Goal: Browse casually: Explore the website without a specific task or goal

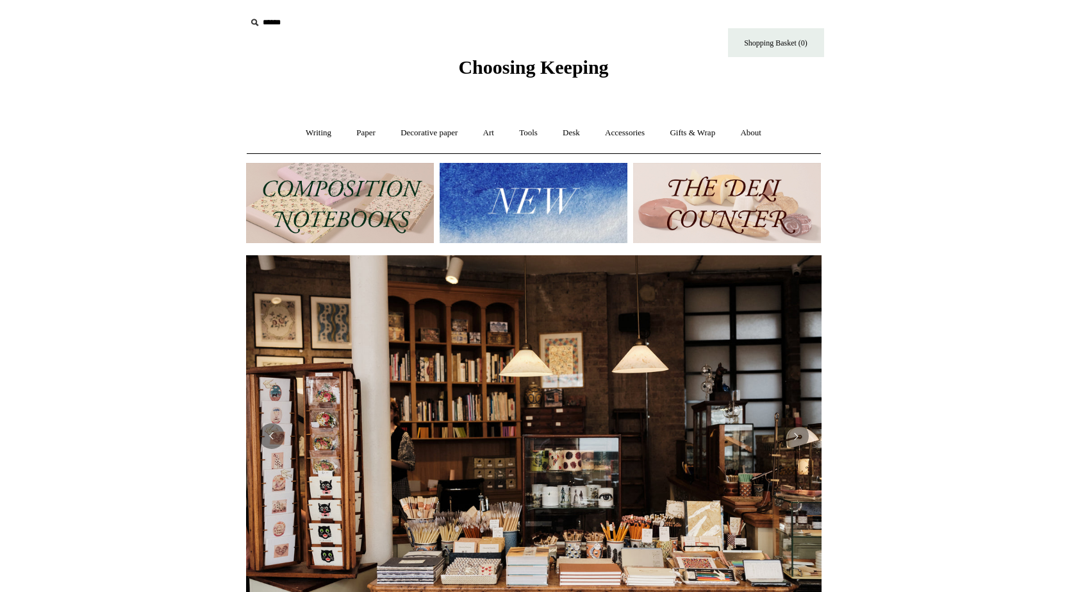
drag, startPoint x: 709, startPoint y: 142, endPoint x: 714, endPoint y: 151, distance: 10.0
click at [710, 144] on link "Gifts & Wrap +" at bounding box center [692, 133] width 69 height 34
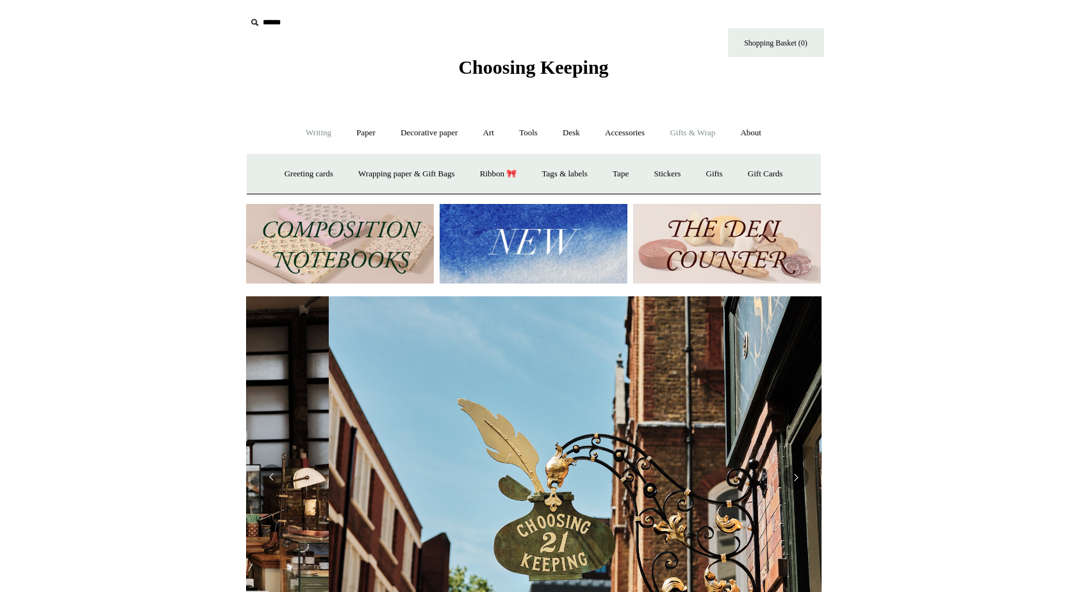
click at [316, 128] on link "Writing +" at bounding box center [318, 133] width 49 height 34
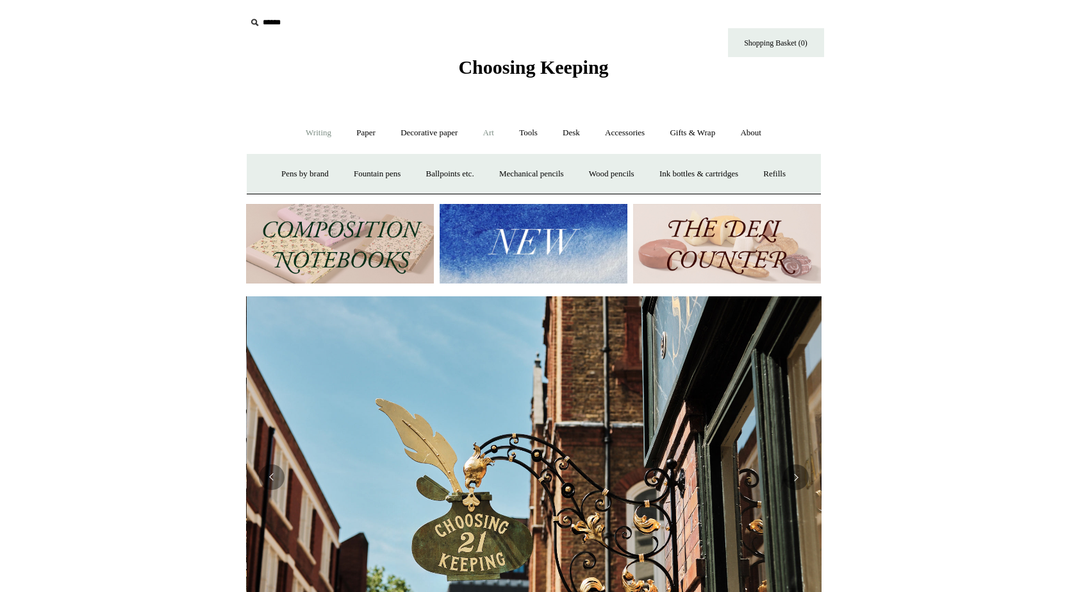
scroll to position [0, 576]
click at [490, 128] on link "Art +" at bounding box center [489, 133] width 34 height 34
click at [529, 134] on link "Tools +" at bounding box center [529, 133] width 42 height 34
click at [587, 133] on link "Desk +" at bounding box center [571, 133] width 40 height 34
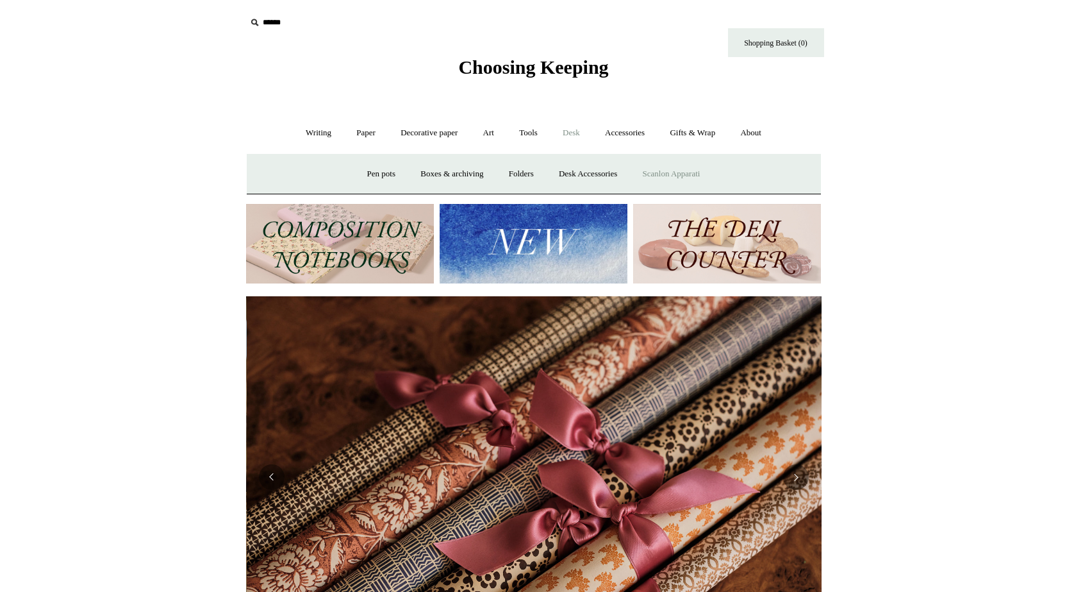
scroll to position [0, 1151]
click at [582, 137] on link "Desk -" at bounding box center [571, 133] width 40 height 34
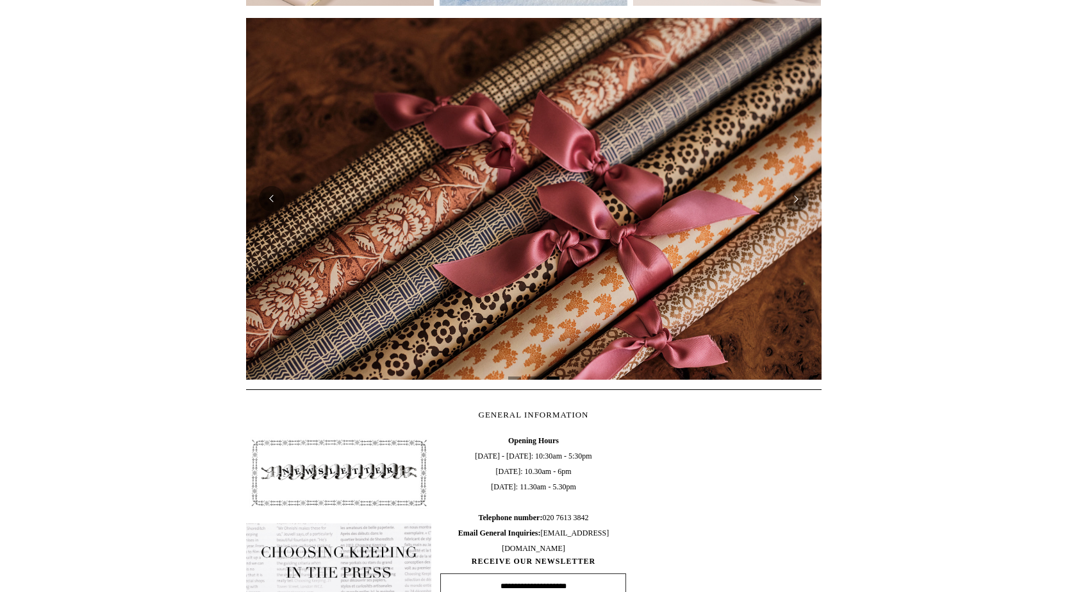
scroll to position [0, 0]
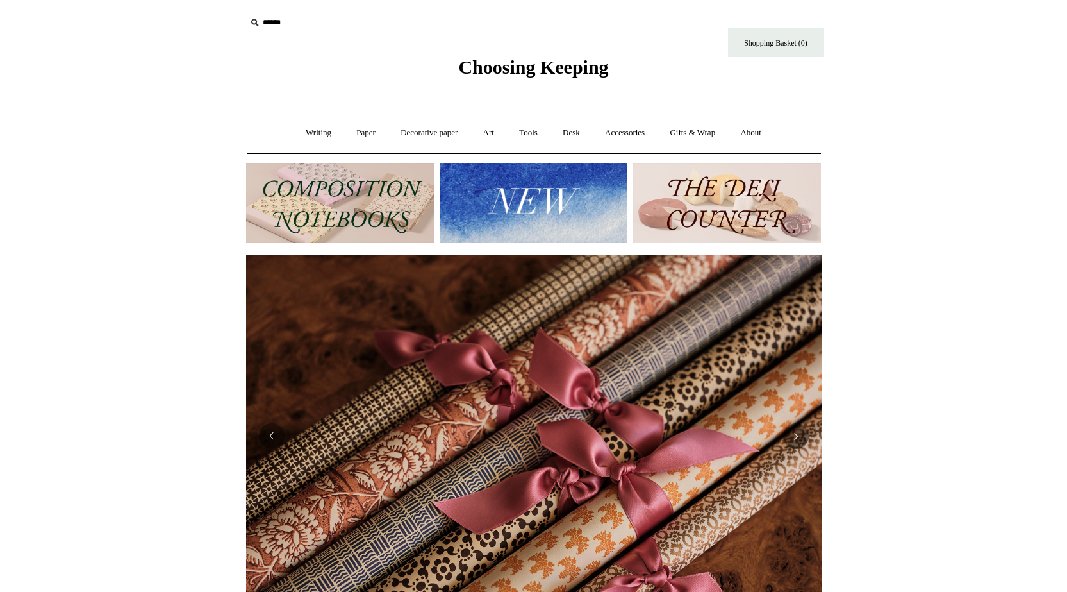
click at [505, 185] on img at bounding box center [534, 203] width 188 height 80
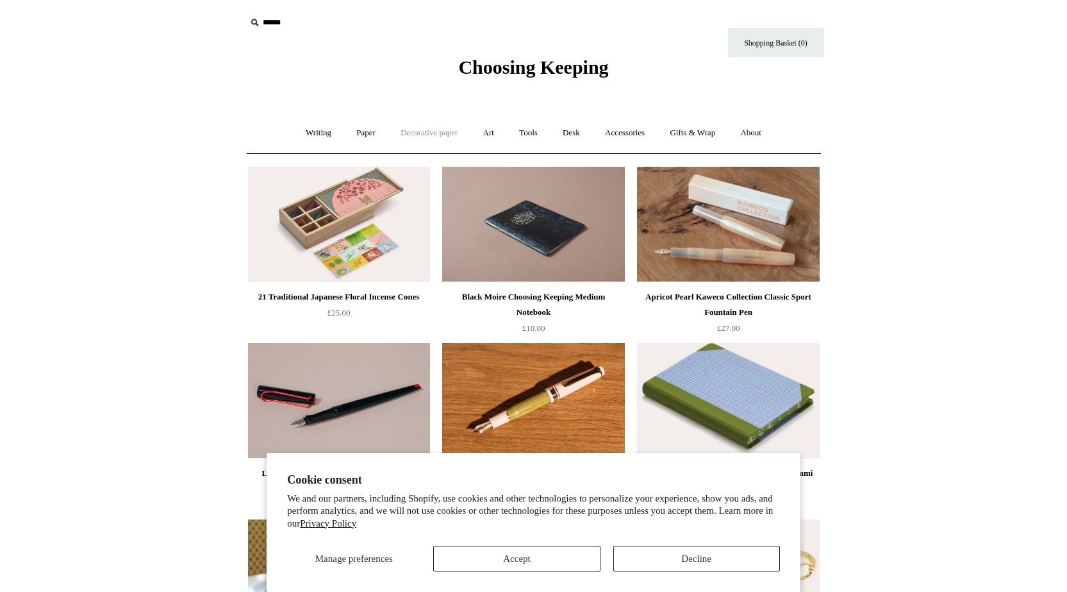
click at [426, 135] on link "Decorative paper +" at bounding box center [429, 133] width 80 height 34
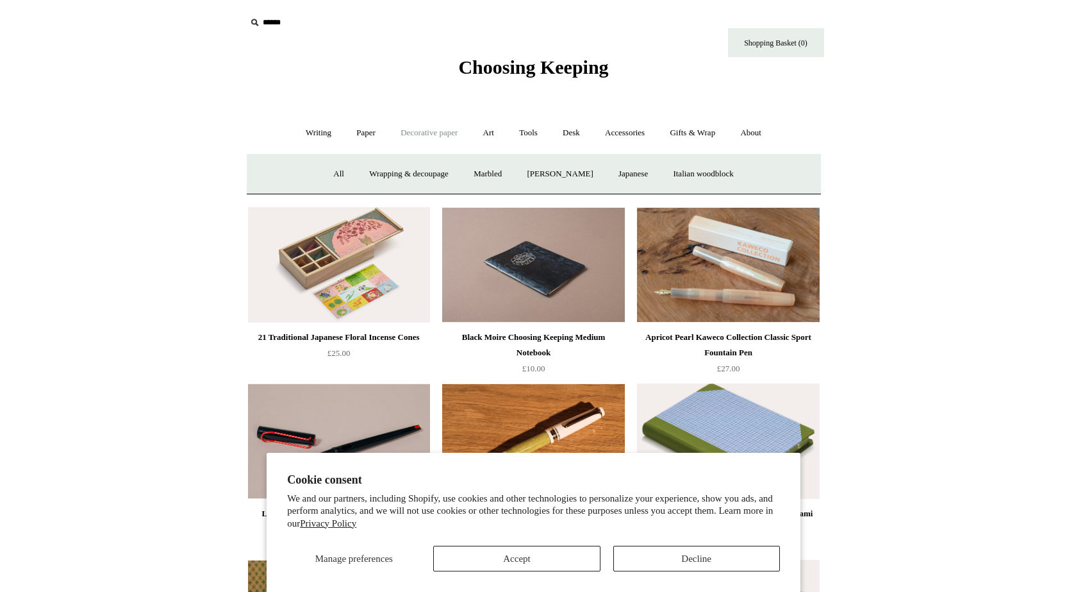
click at [426, 135] on link "Decorative paper -" at bounding box center [429, 133] width 80 height 34
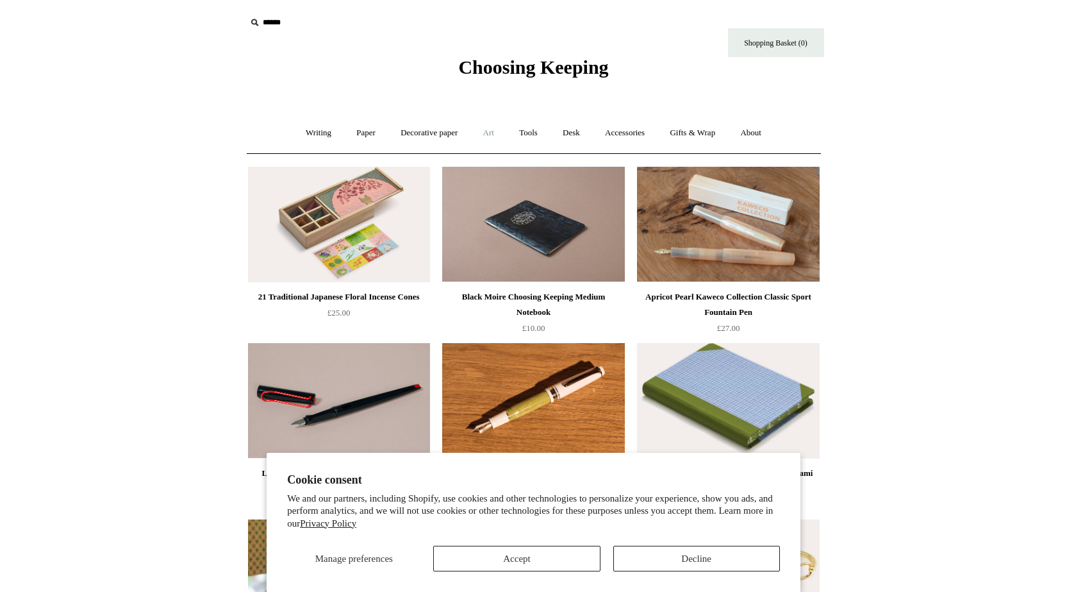
click at [482, 134] on link "Art +" at bounding box center [489, 133] width 34 height 34
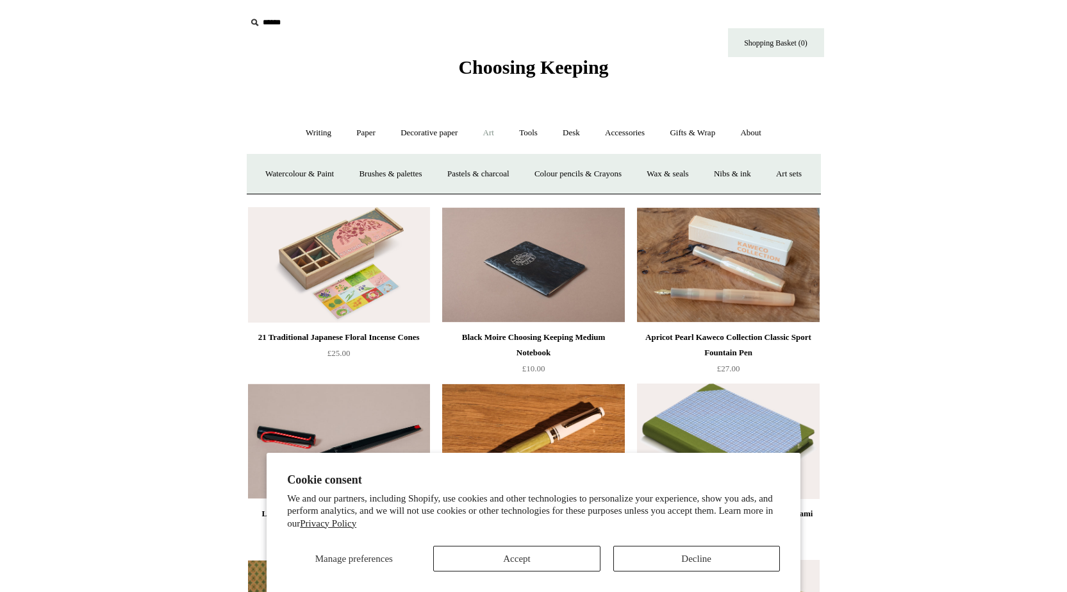
click at [482, 134] on link "Art -" at bounding box center [489, 133] width 34 height 34
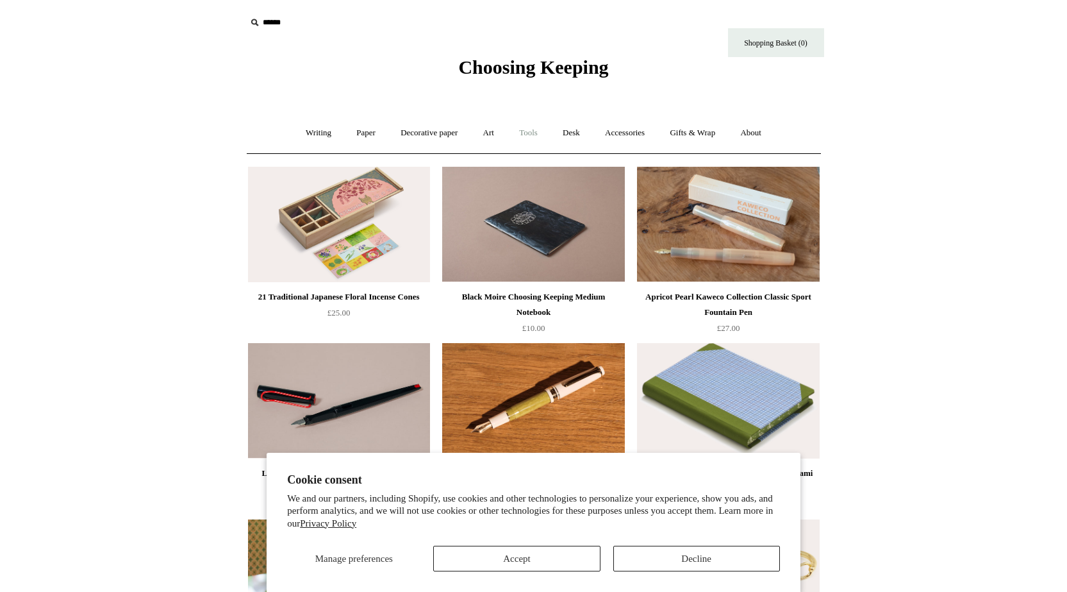
click at [547, 134] on link "Tools +" at bounding box center [529, 133] width 42 height 34
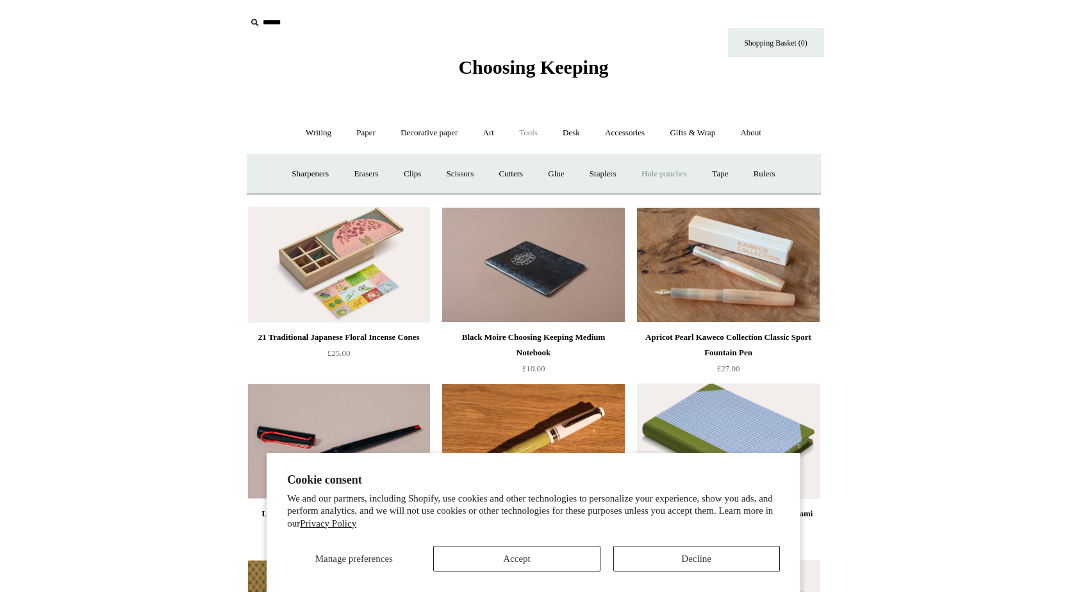
click at [650, 174] on link "Hole punches" at bounding box center [664, 174] width 69 height 34
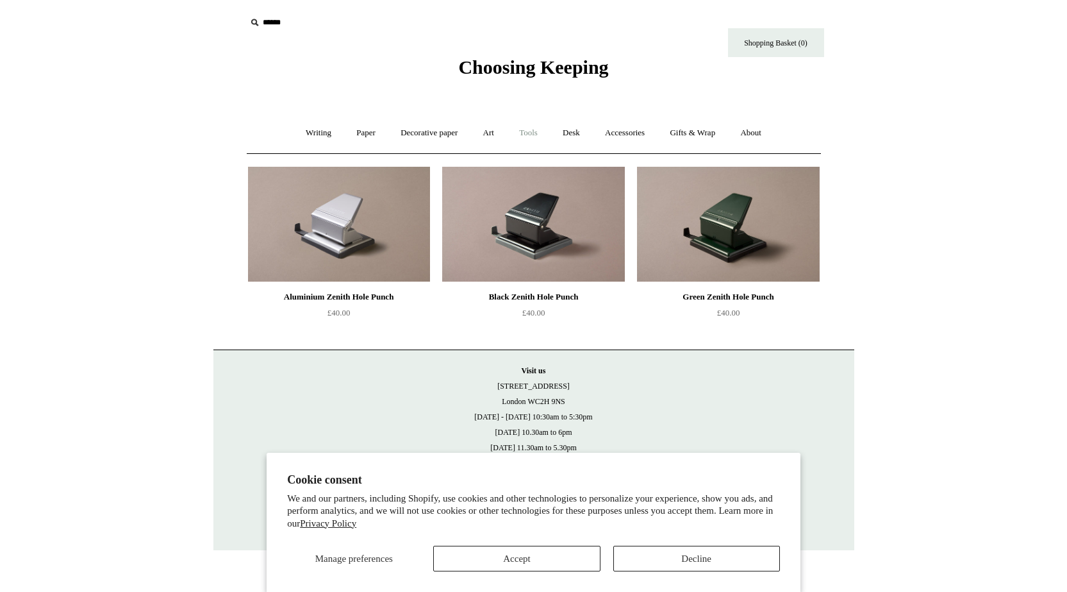
click at [526, 127] on link "Tools +" at bounding box center [529, 133] width 42 height 34
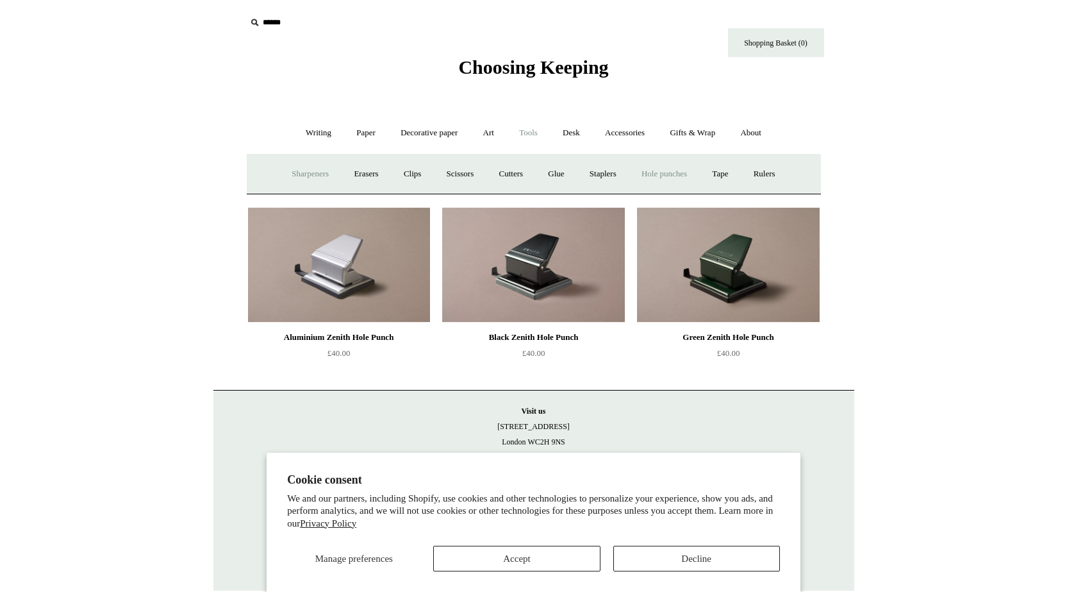
click at [296, 178] on link "Sharpeners" at bounding box center [310, 174] width 60 height 34
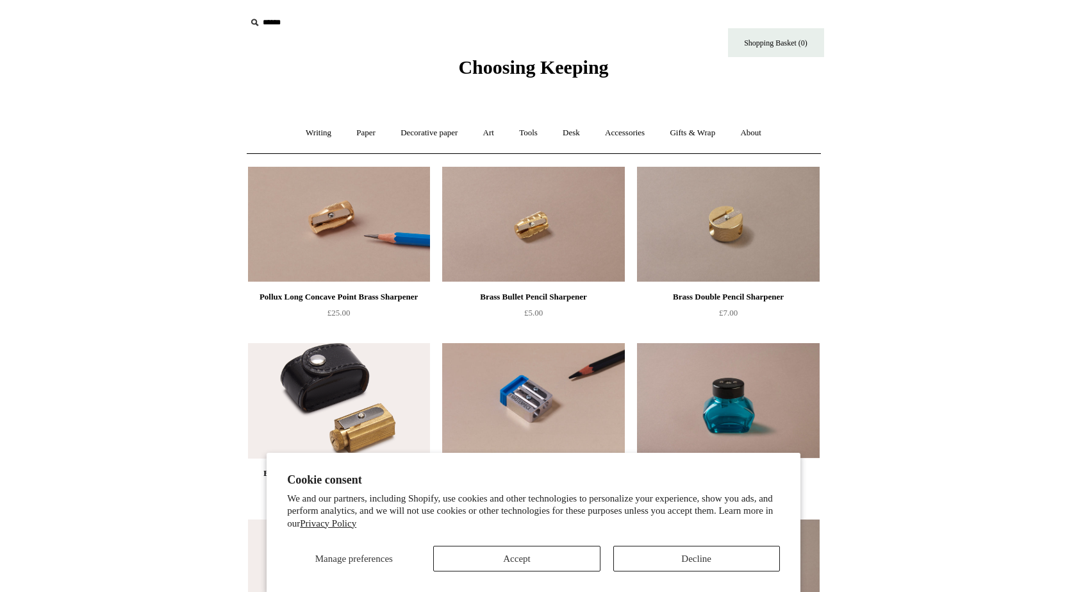
click at [577, 244] on img at bounding box center [533, 224] width 182 height 115
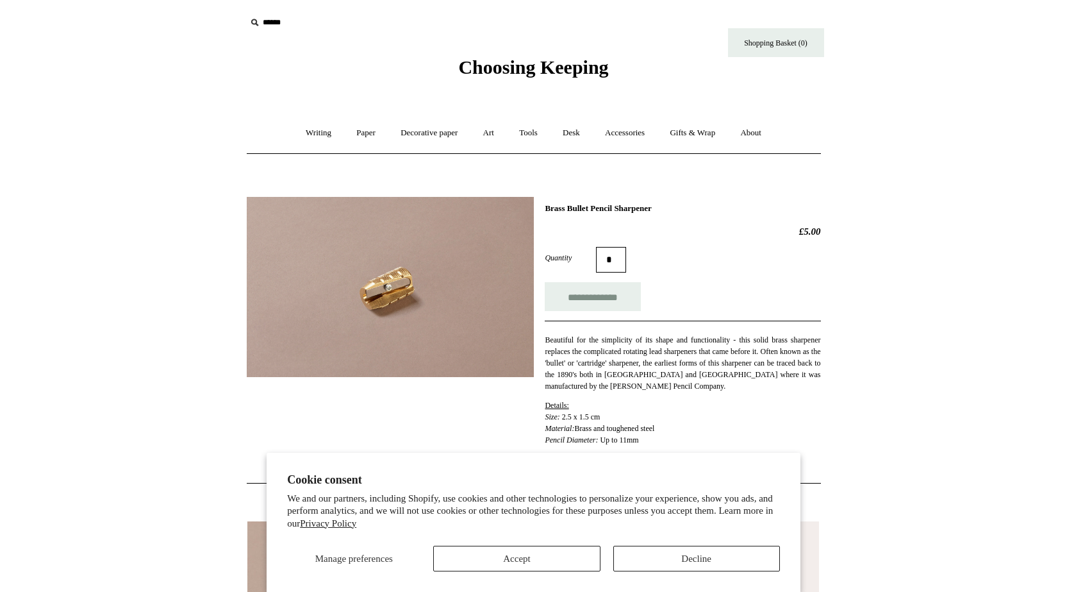
click at [370, 290] on img at bounding box center [390, 287] width 287 height 180
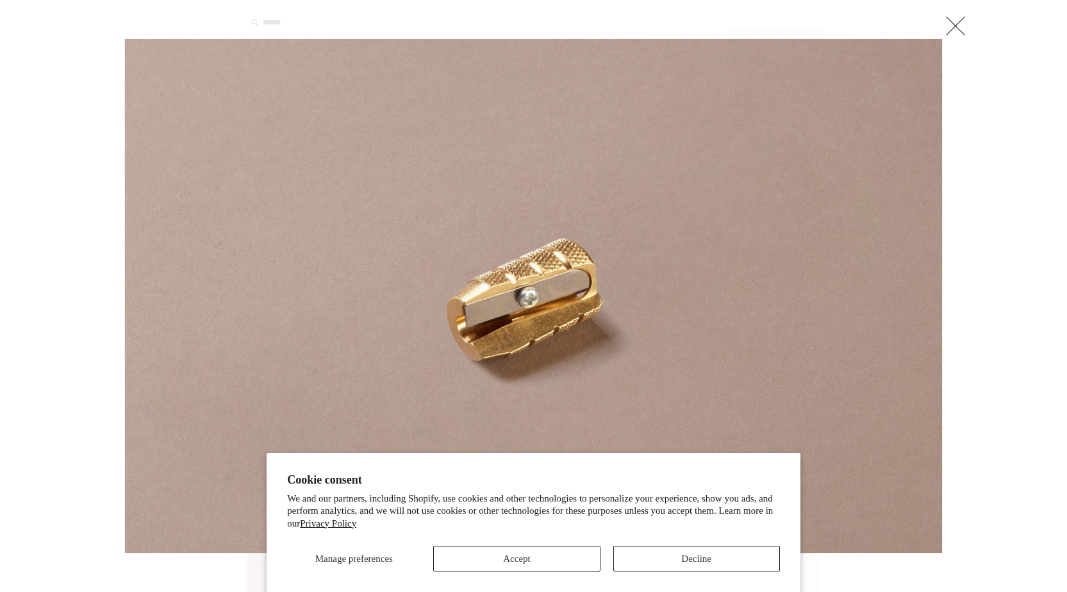
click at [963, 27] on link at bounding box center [956, 26] width 26 height 26
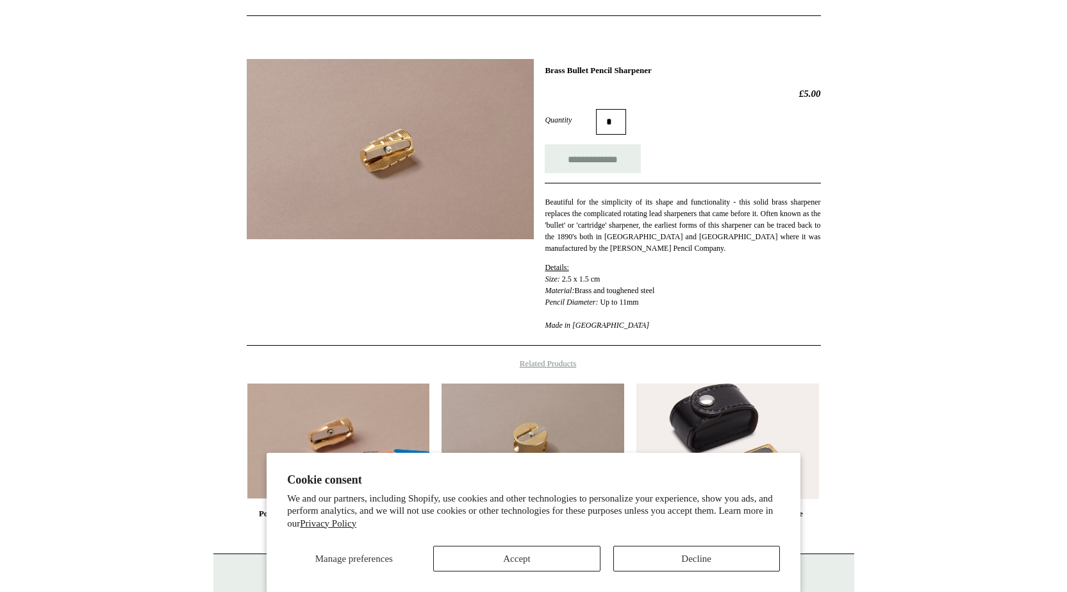
scroll to position [301, 0]
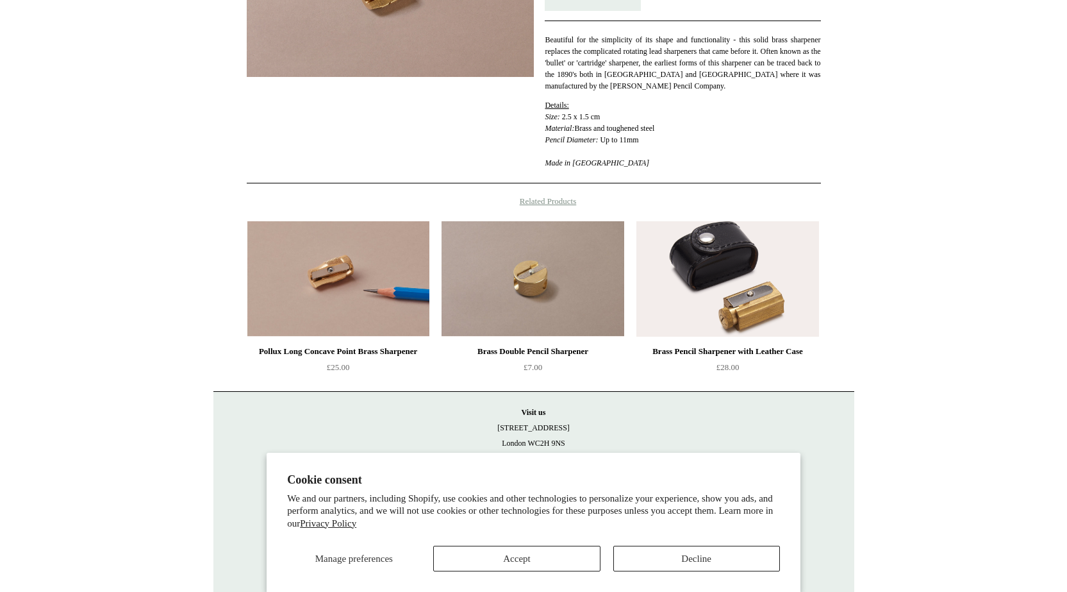
click at [504, 282] on img at bounding box center [533, 278] width 182 height 115
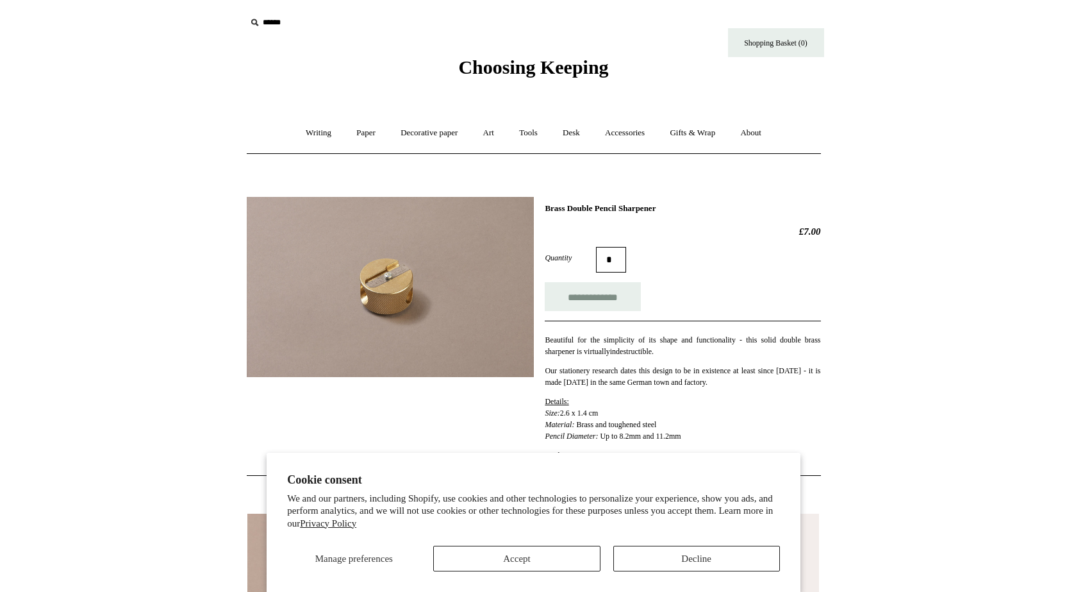
click at [366, 291] on img at bounding box center [390, 287] width 287 height 180
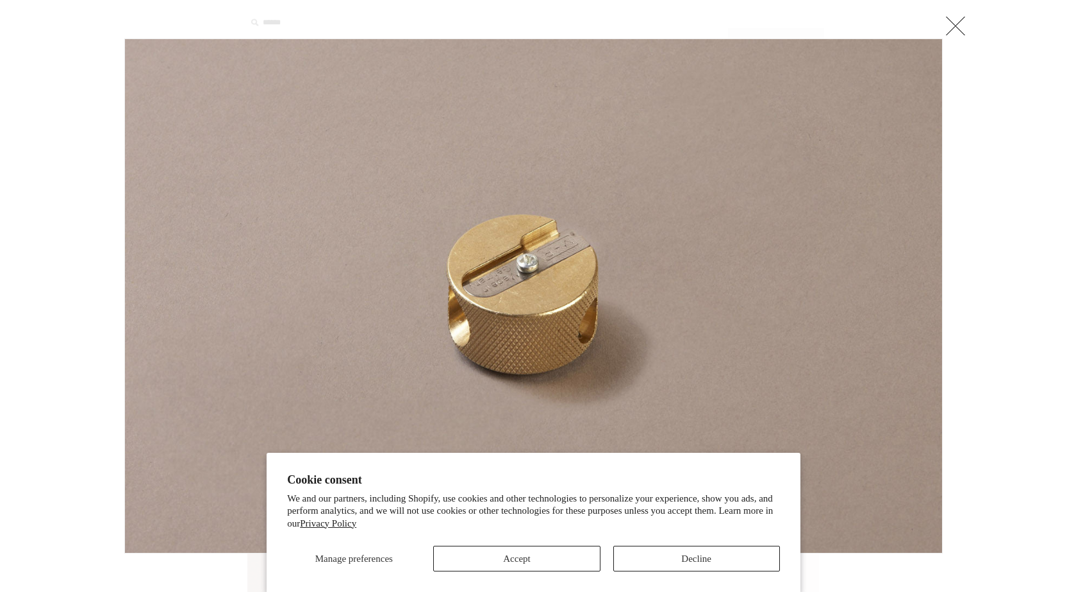
click at [954, 22] on link at bounding box center [956, 26] width 26 height 26
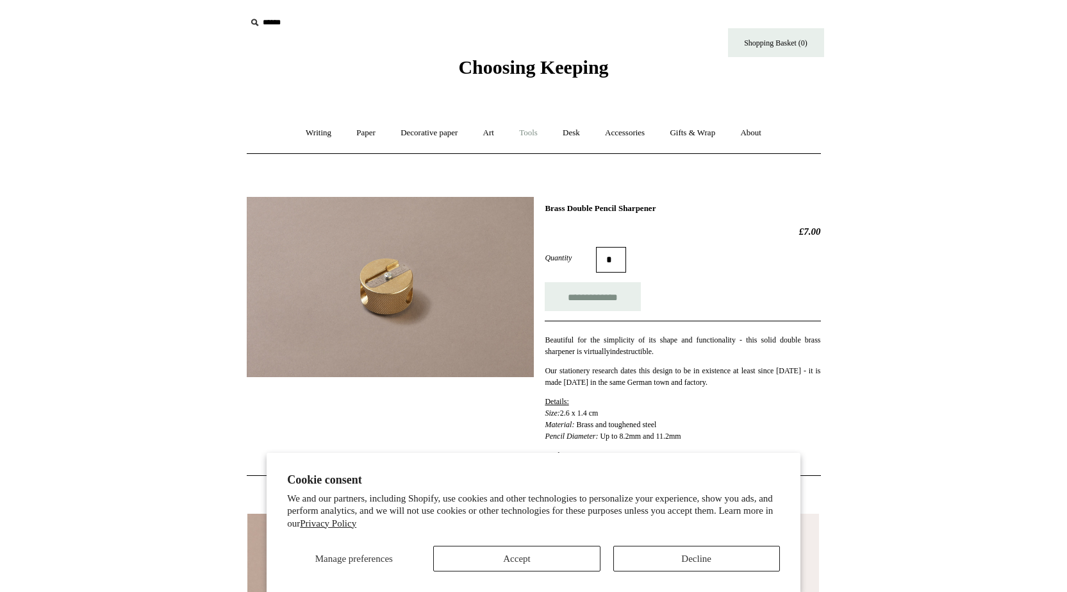
click at [529, 131] on link "Tools +" at bounding box center [529, 133] width 42 height 34
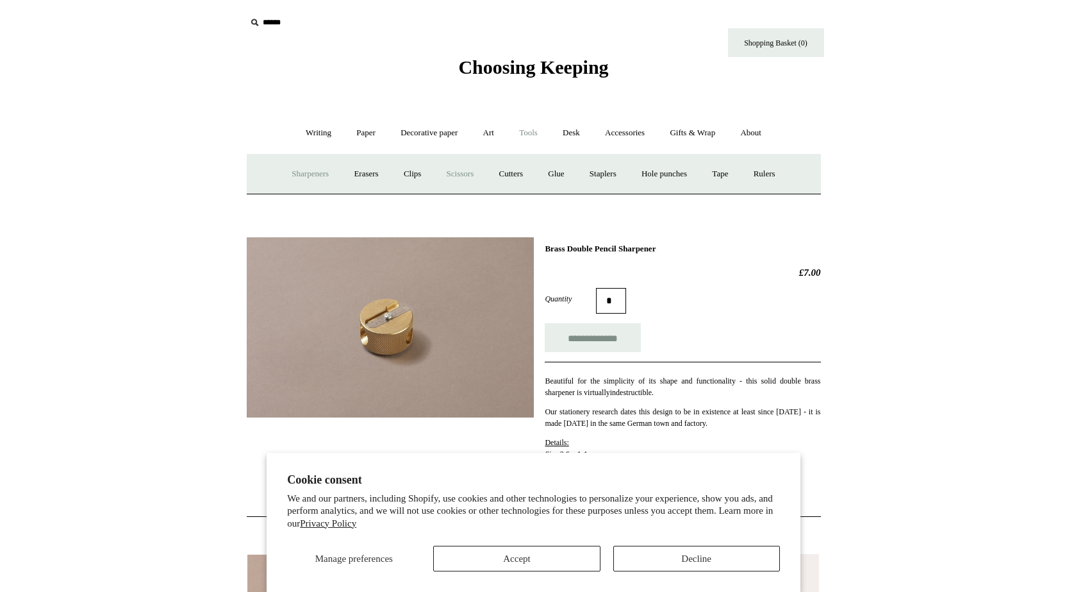
click at [441, 172] on link "Scissors" at bounding box center [460, 174] width 51 height 34
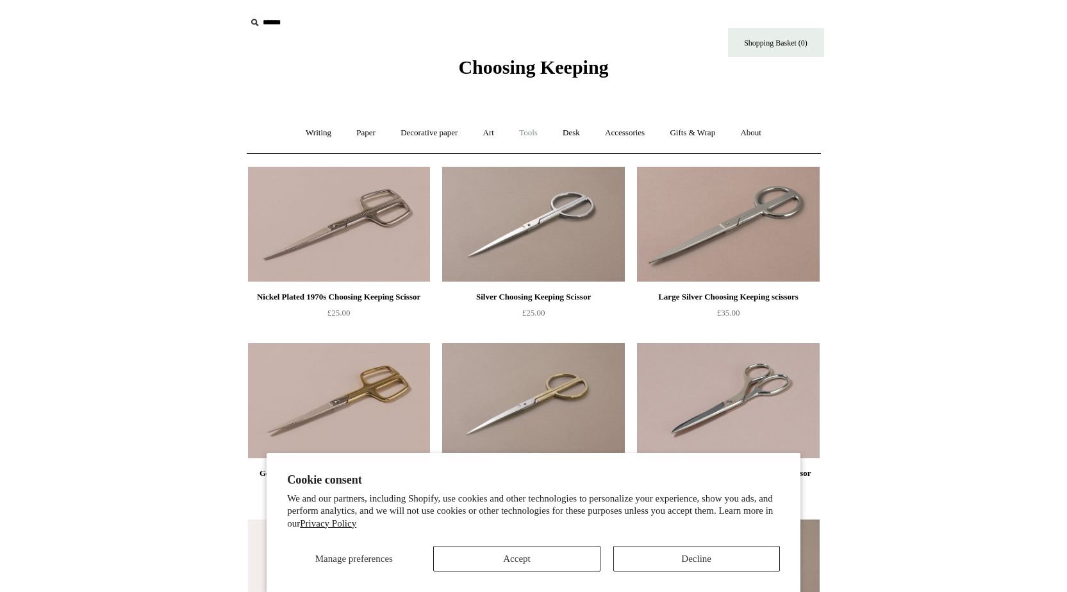
click at [538, 127] on link "Tools +" at bounding box center [529, 133] width 42 height 34
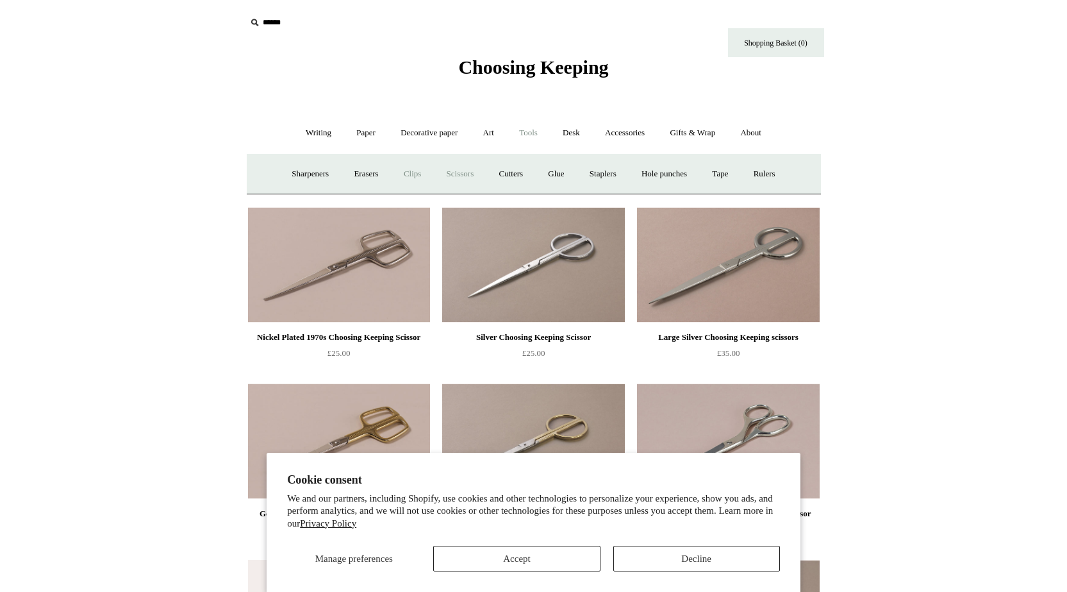
click at [404, 173] on link "Clips +" at bounding box center [412, 174] width 40 height 34
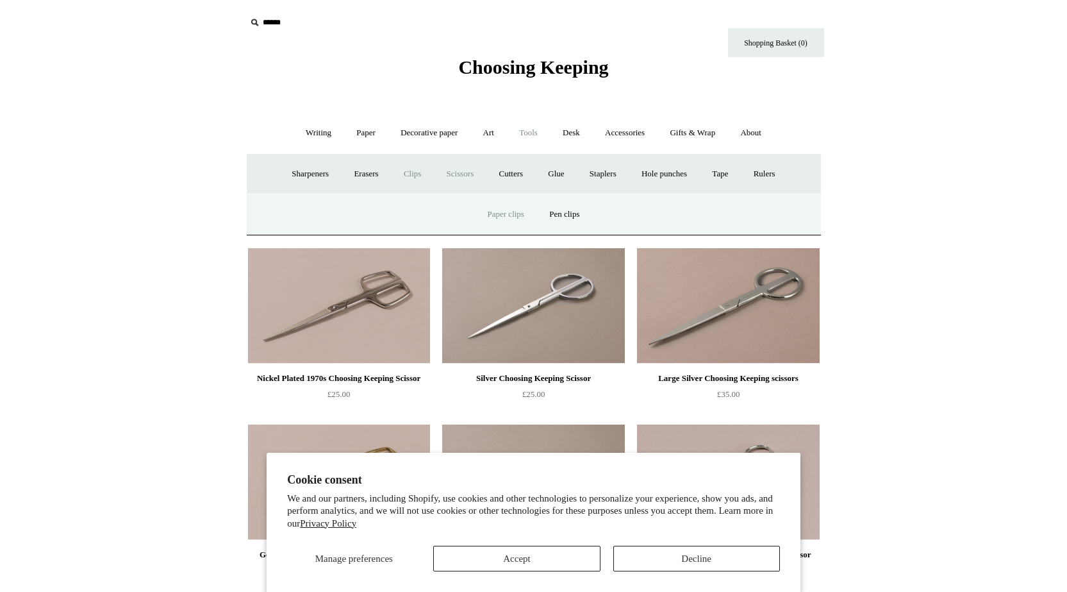
click at [515, 211] on link "Paper clips" at bounding box center [506, 214] width 60 height 34
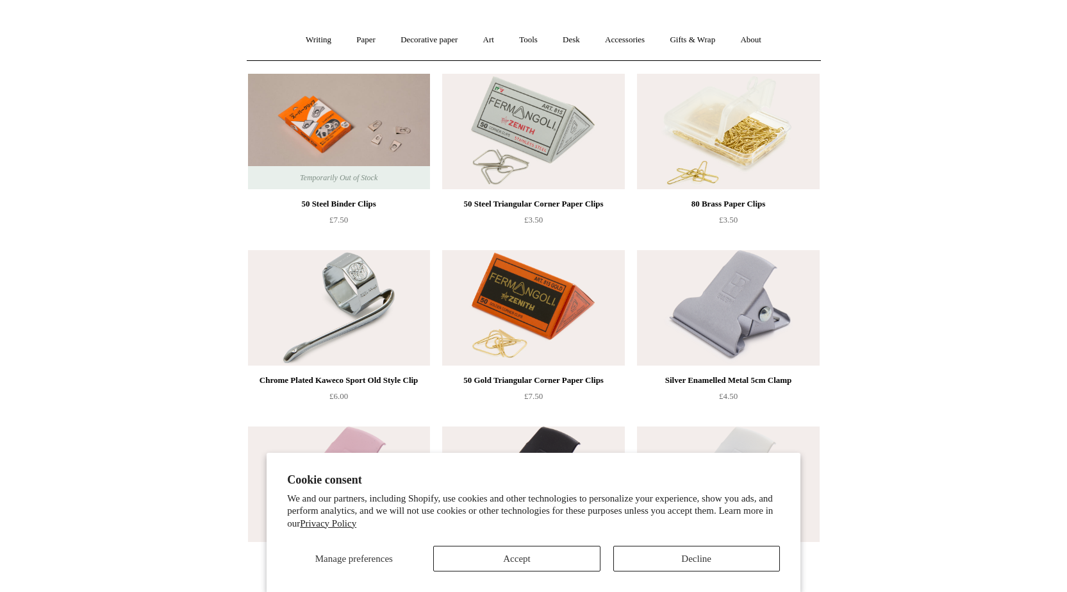
scroll to position [54, 0]
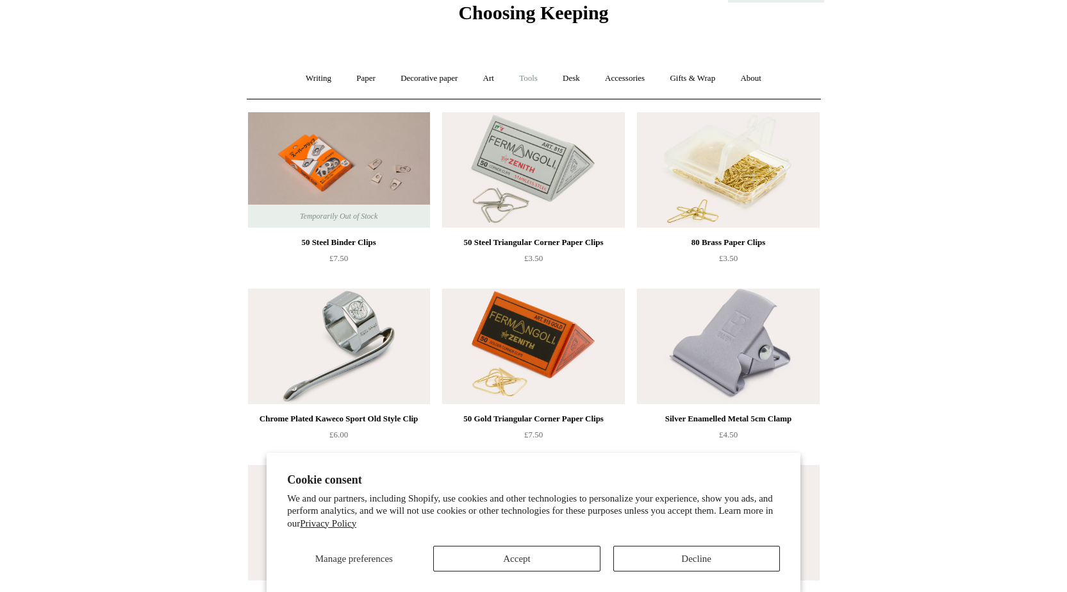
click at [529, 74] on link "Tools +" at bounding box center [529, 79] width 42 height 34
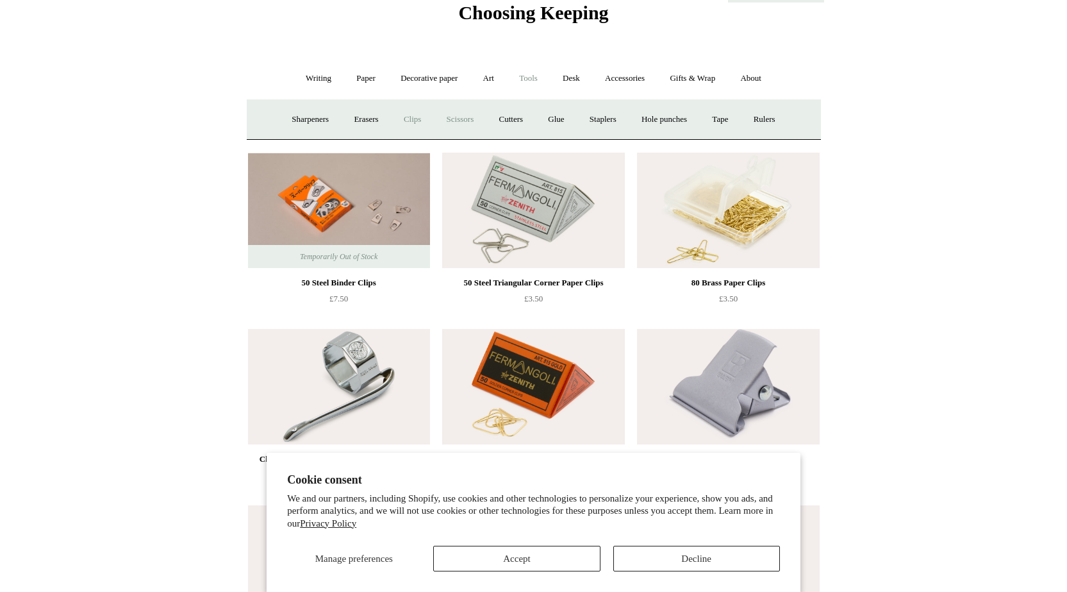
click at [457, 122] on link "Scissors" at bounding box center [460, 120] width 51 height 34
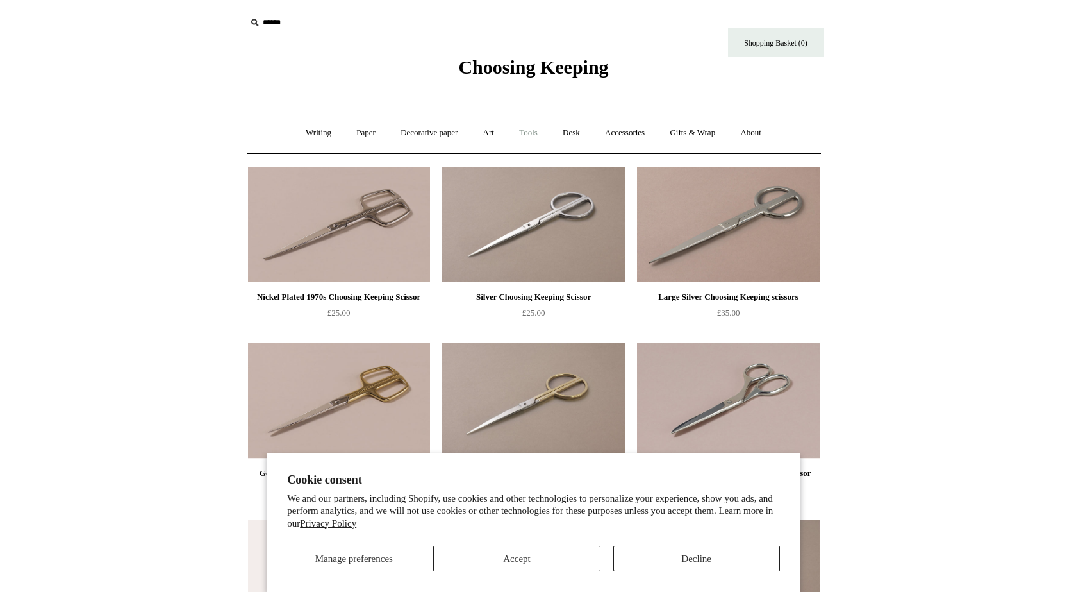
click at [542, 134] on link "Tools +" at bounding box center [529, 133] width 42 height 34
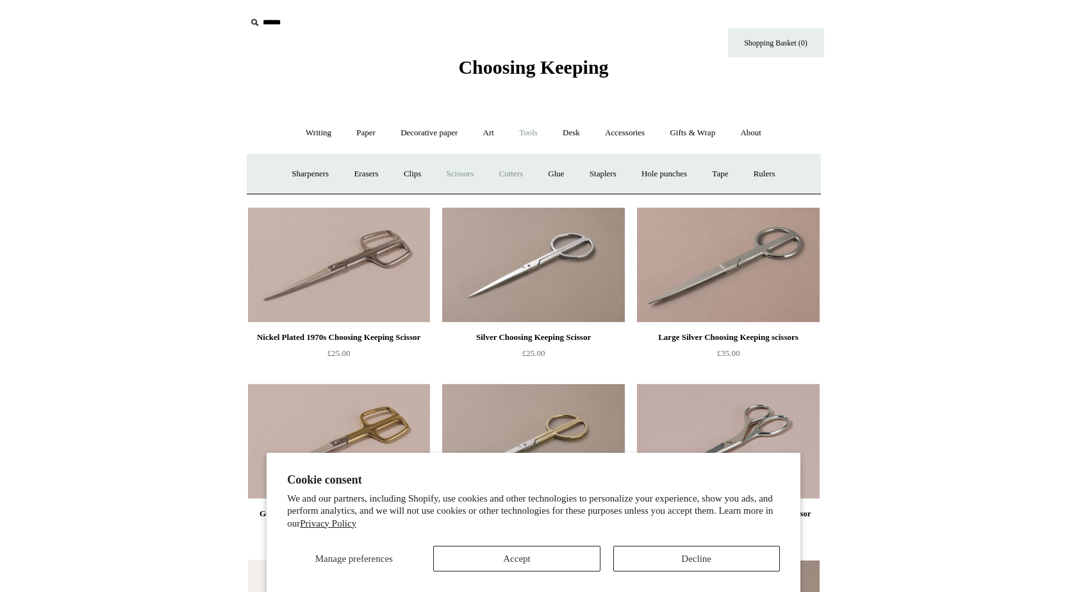
click at [504, 172] on link "Cutters" at bounding box center [510, 174] width 47 height 34
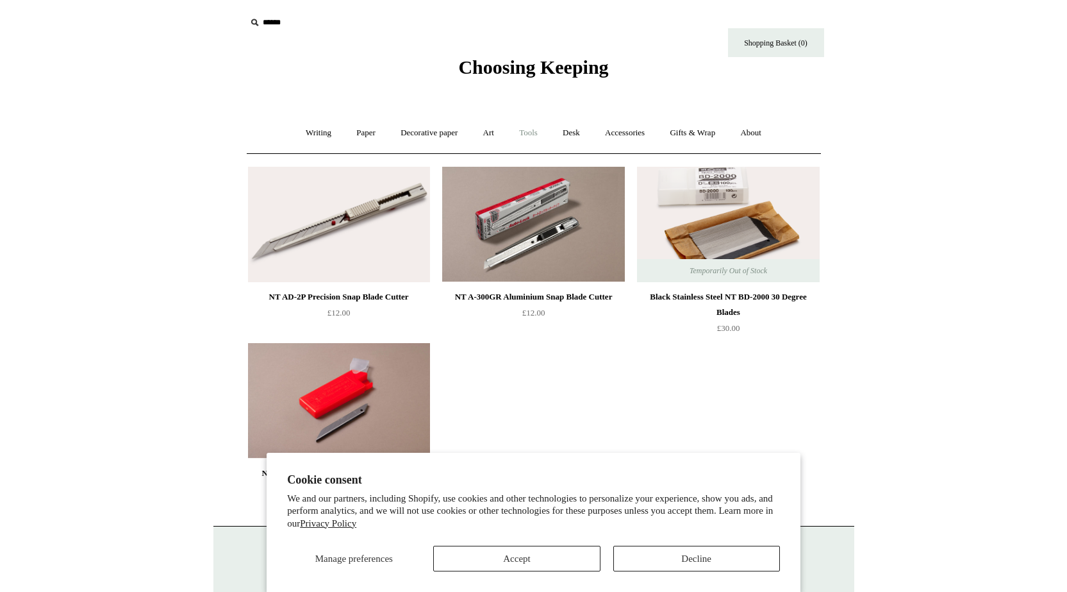
click at [523, 133] on link "Tools +" at bounding box center [529, 133] width 42 height 34
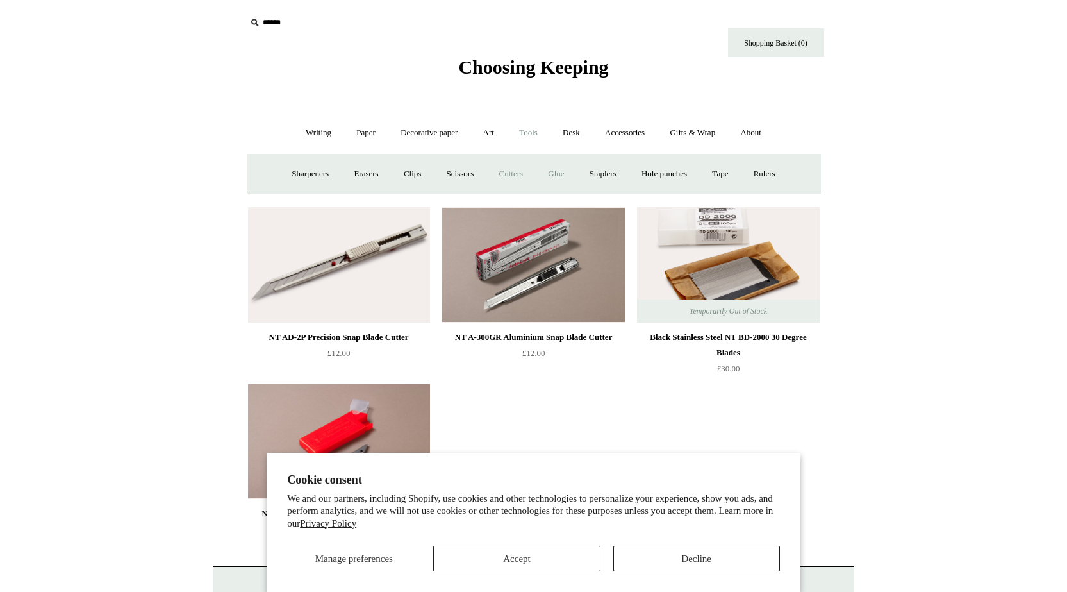
click at [551, 179] on link "Glue" at bounding box center [555, 174] width 39 height 34
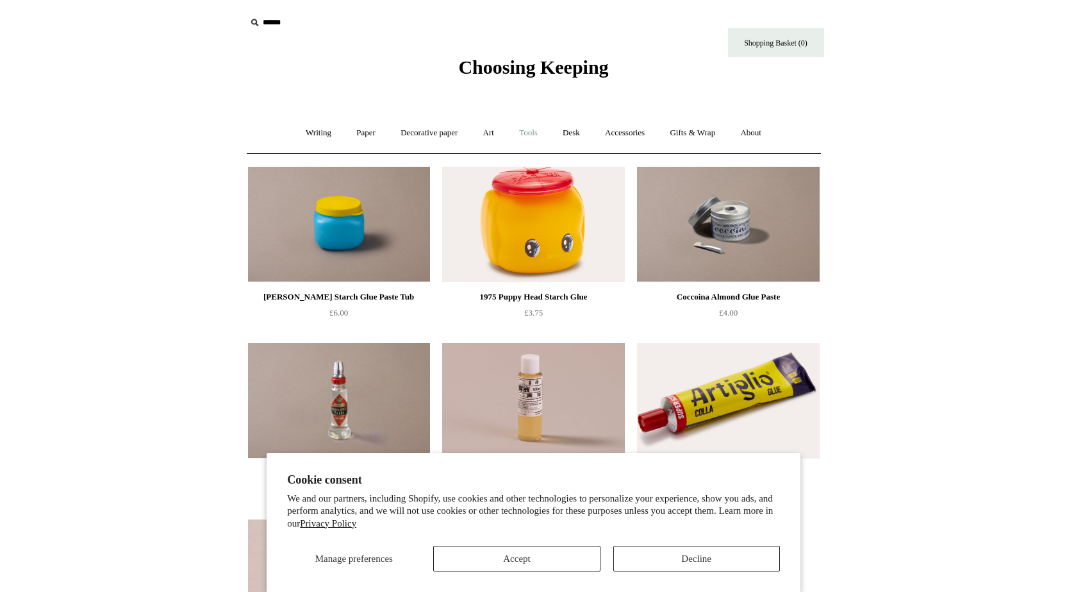
click at [527, 129] on link "Tools +" at bounding box center [529, 133] width 42 height 34
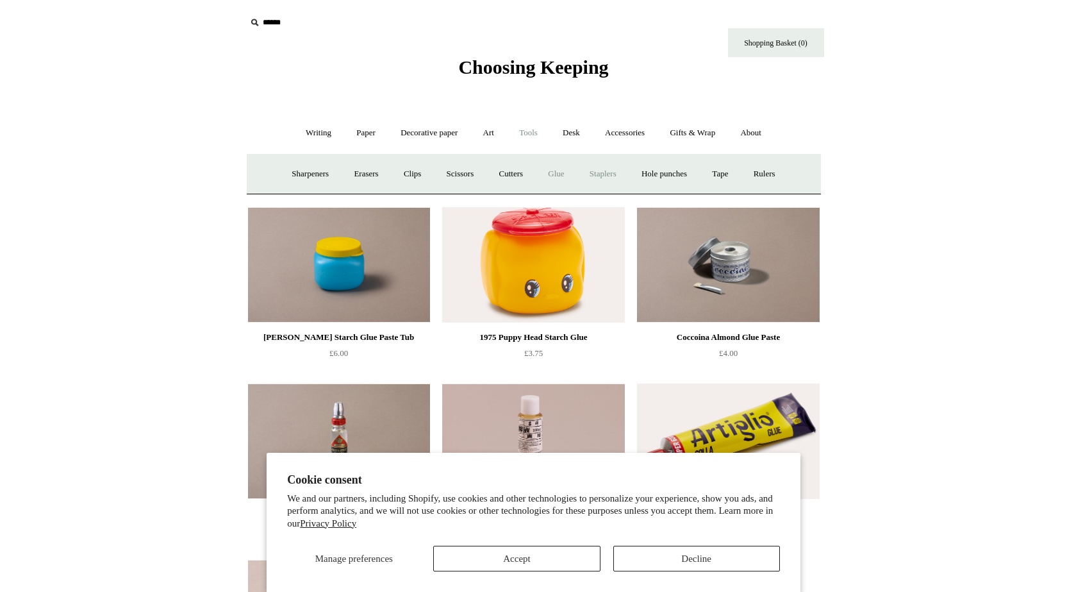
click at [601, 179] on link "Staplers +" at bounding box center [603, 174] width 50 height 34
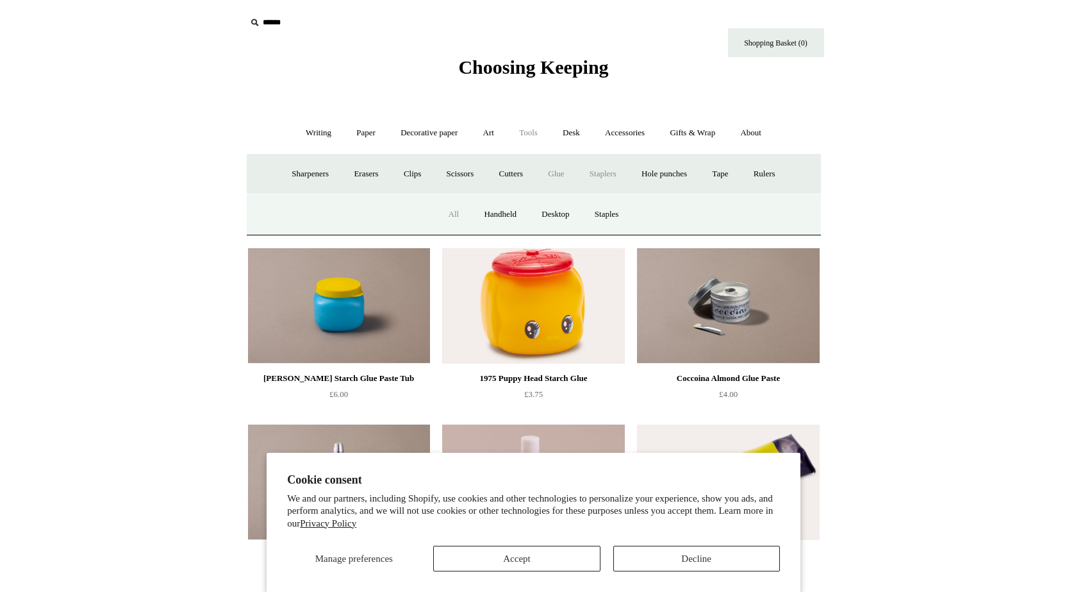
click at [444, 212] on link "All" at bounding box center [454, 214] width 34 height 34
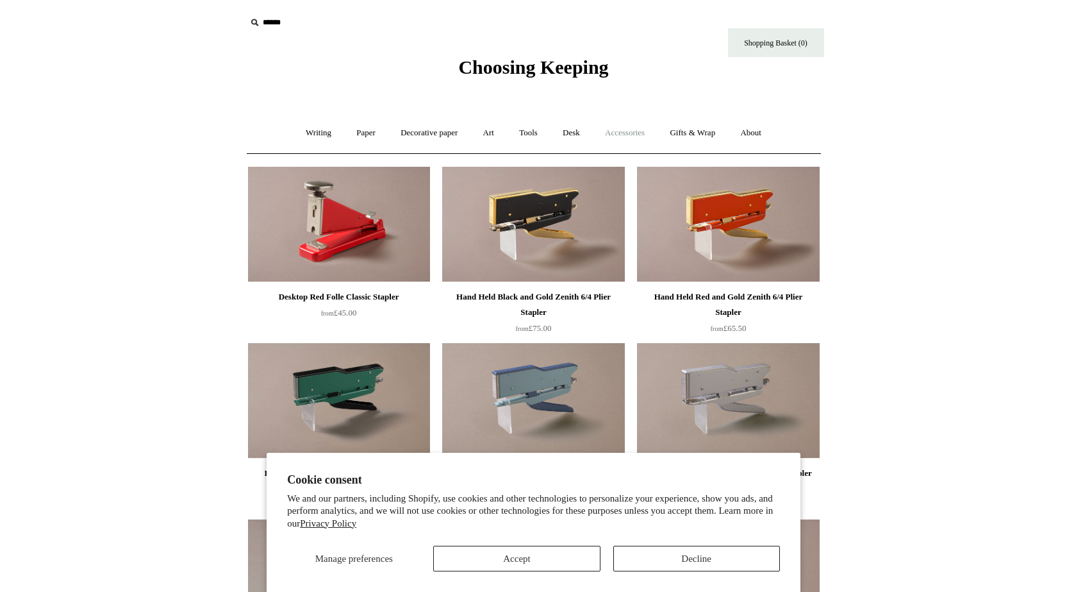
click at [635, 126] on link "Accessories +" at bounding box center [624, 133] width 63 height 34
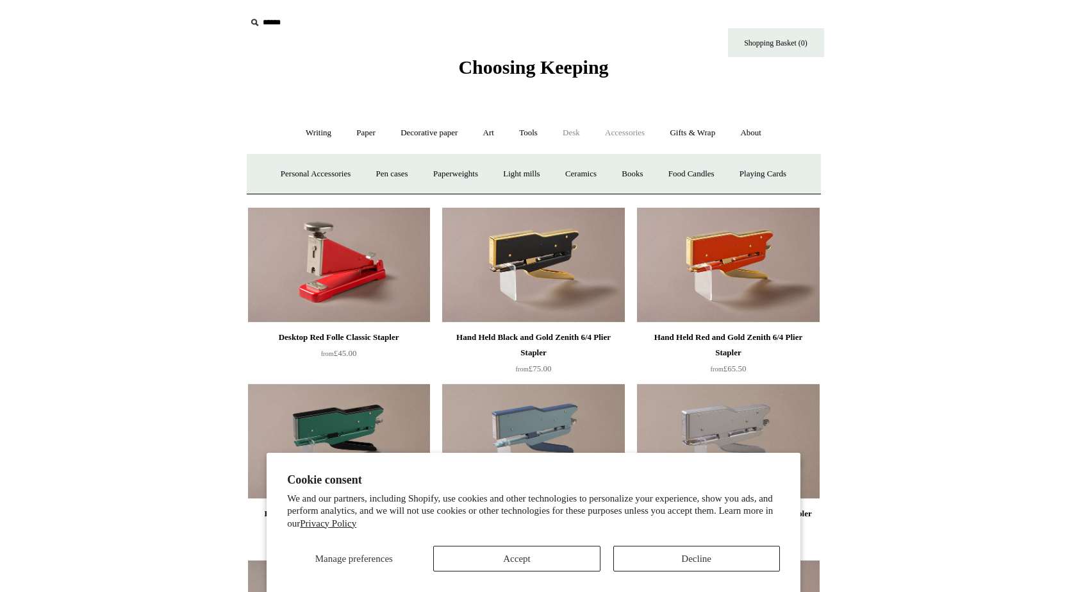
click at [575, 140] on link "Desk +" at bounding box center [571, 133] width 40 height 34
click at [535, 137] on link "Tools +" at bounding box center [529, 133] width 42 height 34
click at [651, 174] on link "Hole punches" at bounding box center [664, 174] width 69 height 34
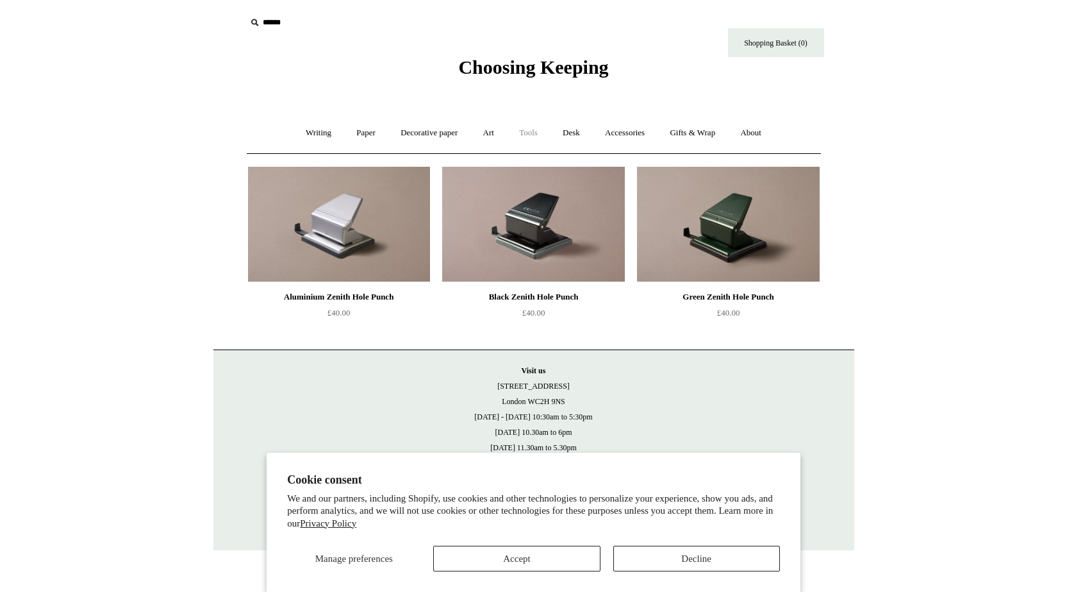
click at [538, 128] on link "Tools +" at bounding box center [529, 133] width 42 height 34
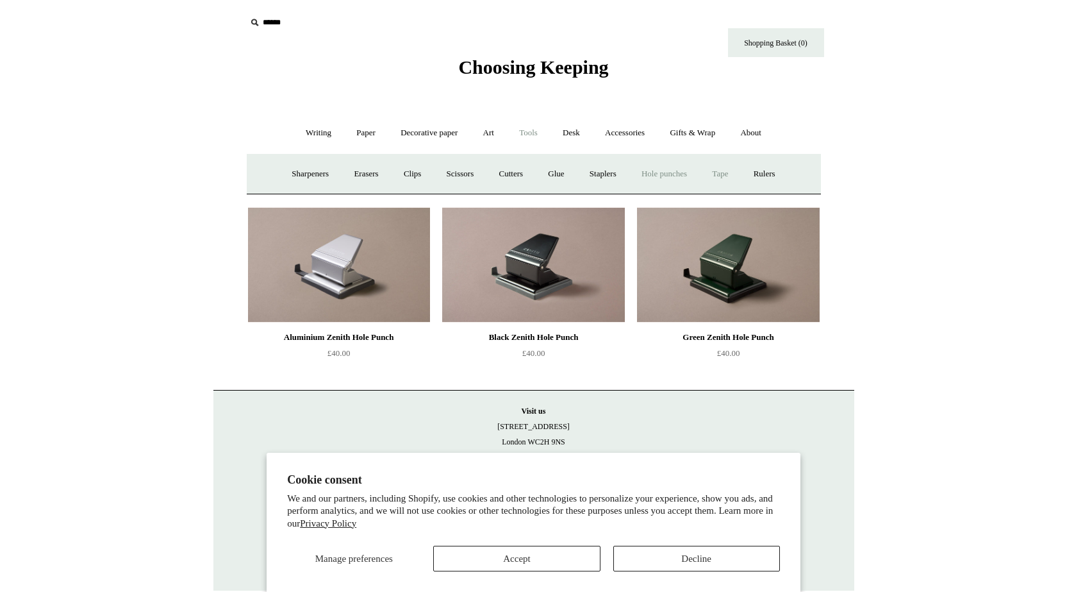
click at [736, 174] on link "Tape +" at bounding box center [720, 174] width 39 height 34
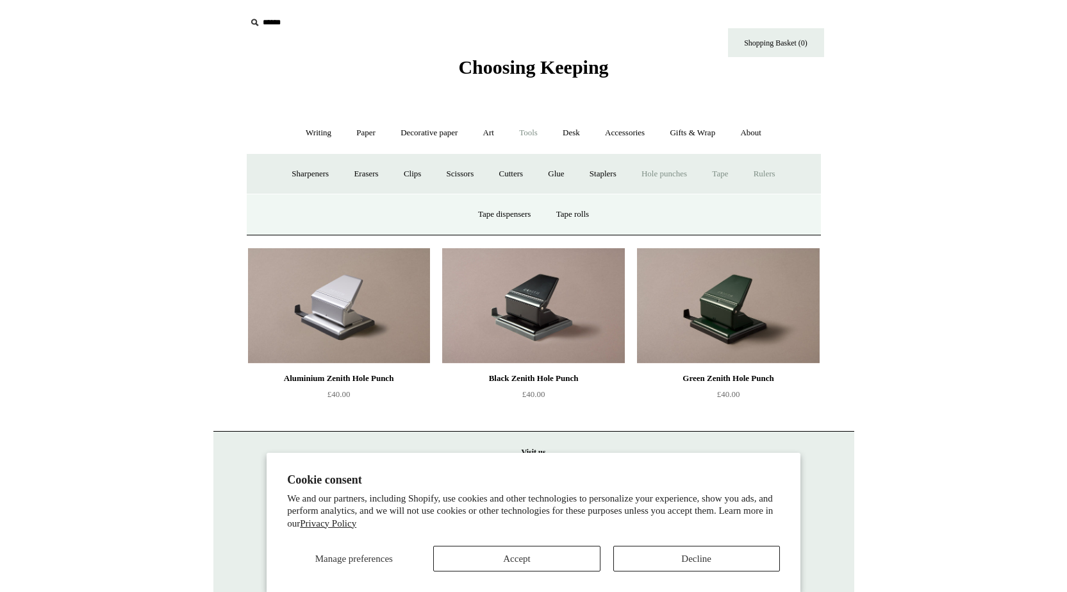
click at [775, 173] on link "Rulers" at bounding box center [764, 174] width 45 height 34
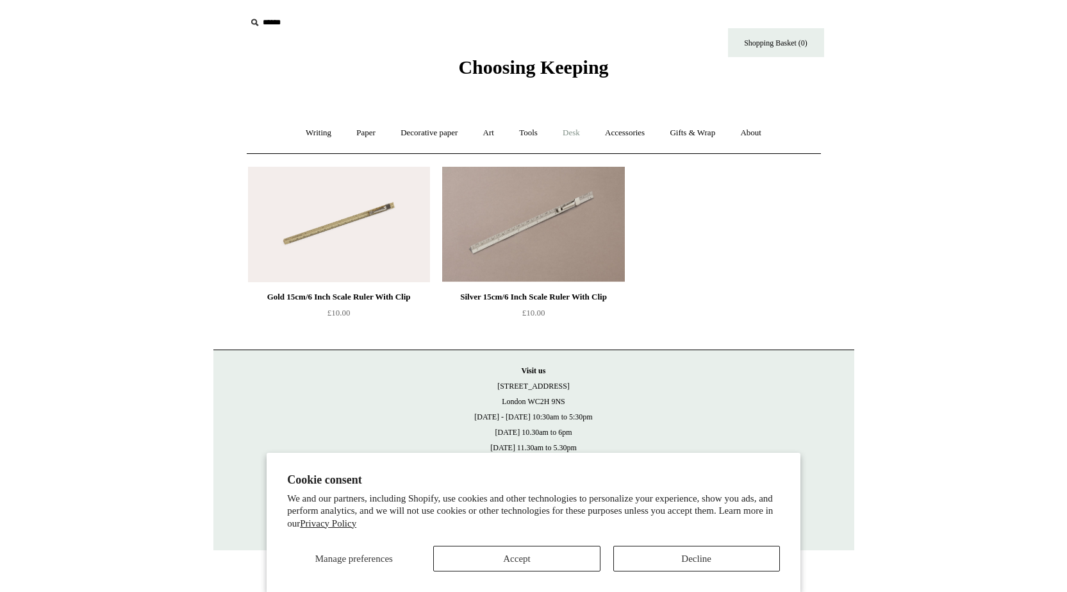
click at [572, 137] on link "Desk +" at bounding box center [571, 133] width 40 height 34
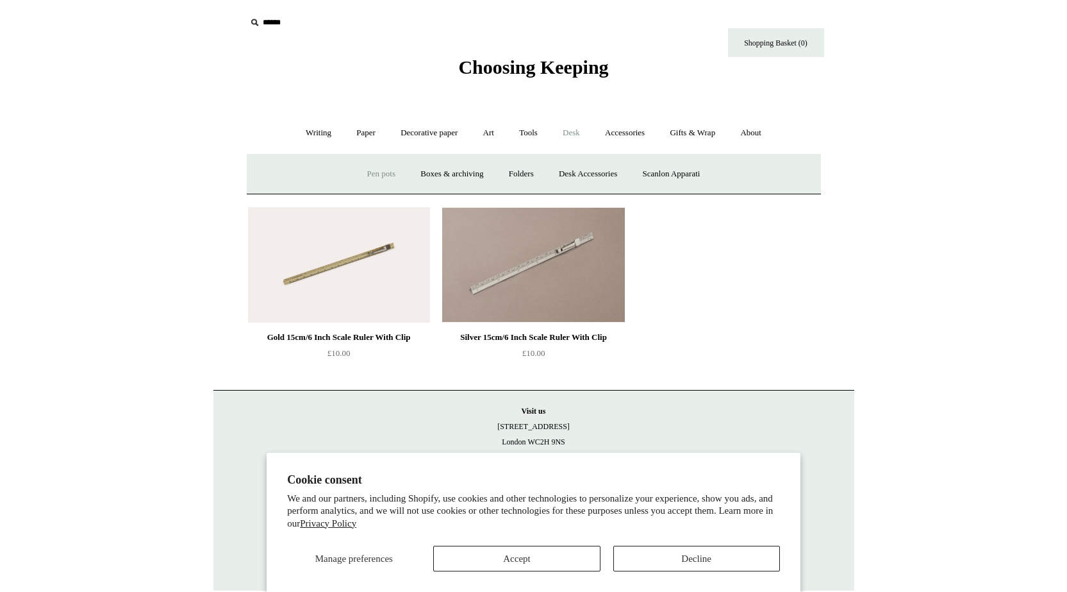
drag, startPoint x: 345, startPoint y: 178, endPoint x: 363, endPoint y: 176, distance: 18.7
click at [345, 177] on div "Pen pots Boxes & archiving Folders Desk Accessories Scanlon Apparati" at bounding box center [534, 173] width 574 height 41
click at [375, 177] on link "Pen pots" at bounding box center [381, 174] width 51 height 34
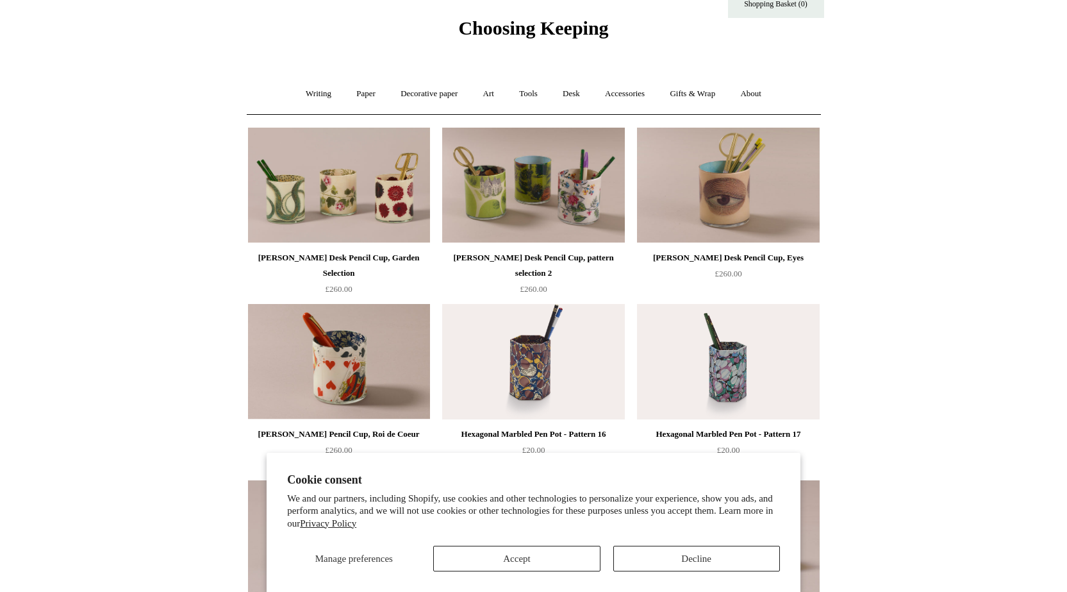
scroll to position [38, 0]
click at [581, 94] on link "Desk +" at bounding box center [571, 95] width 40 height 34
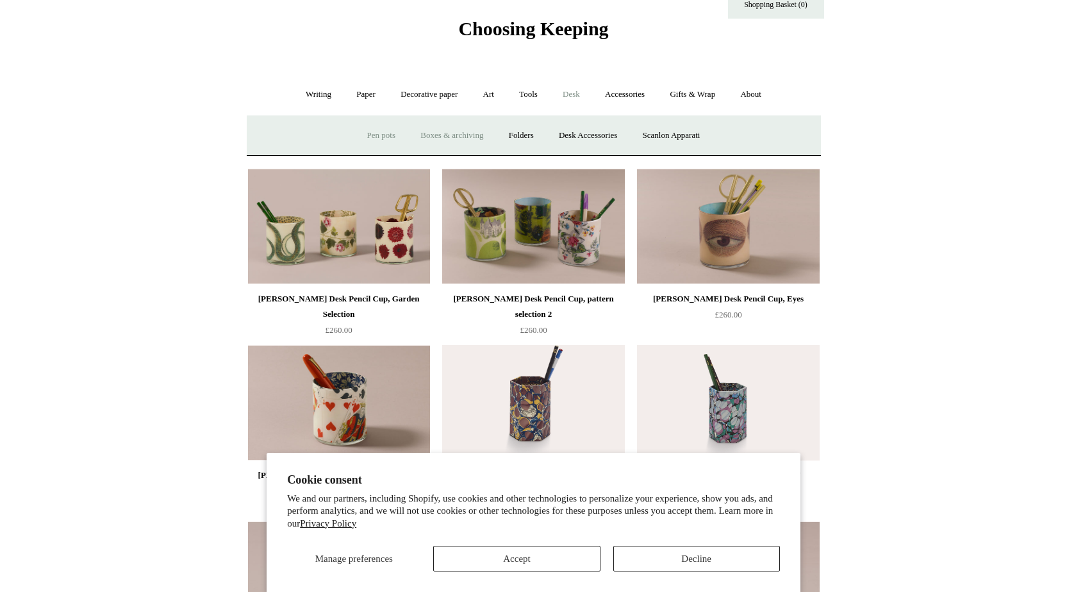
click at [460, 134] on link "Boxes & archiving" at bounding box center [452, 136] width 86 height 34
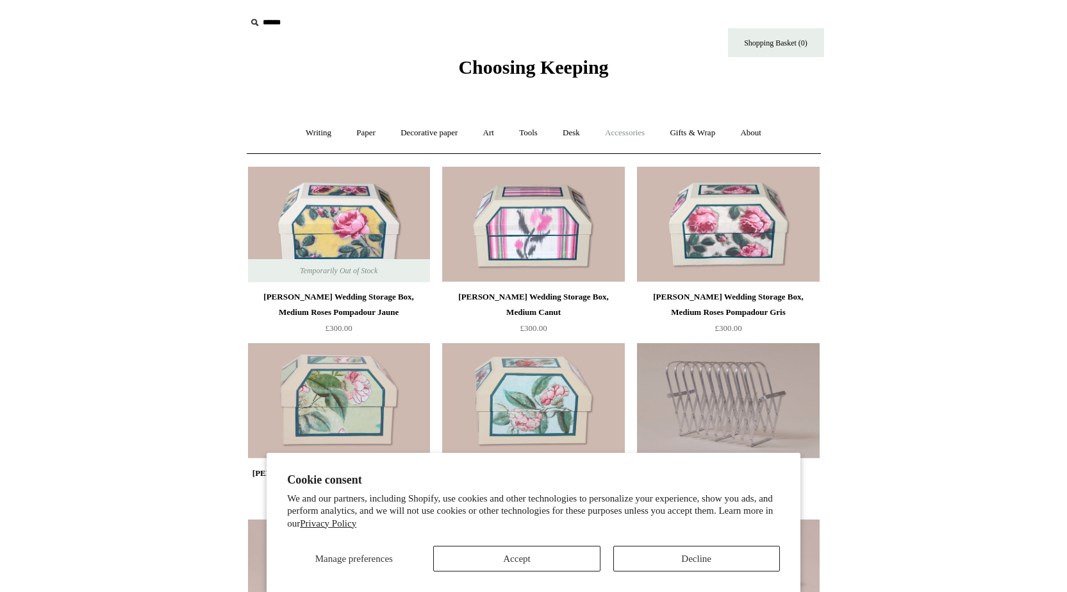
click at [636, 147] on link "Accessories +" at bounding box center [624, 133] width 63 height 34
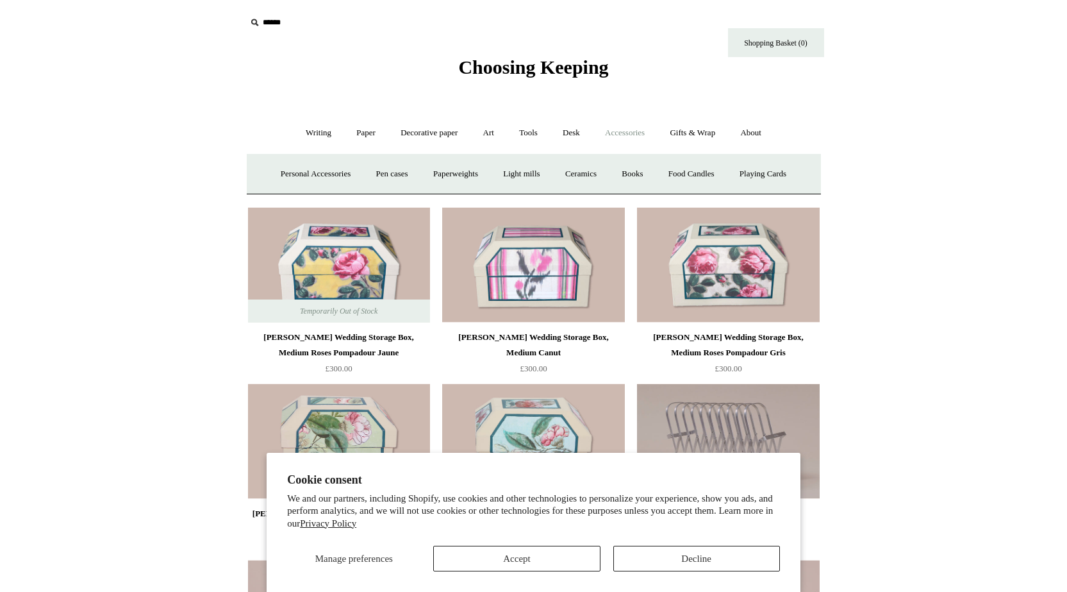
drag, startPoint x: 573, startPoint y: 135, endPoint x: 597, endPoint y: 147, distance: 27.0
click at [574, 133] on link "Desk +" at bounding box center [571, 133] width 40 height 34
click at [604, 181] on link "Desk Accessories" at bounding box center [587, 174] width 81 height 34
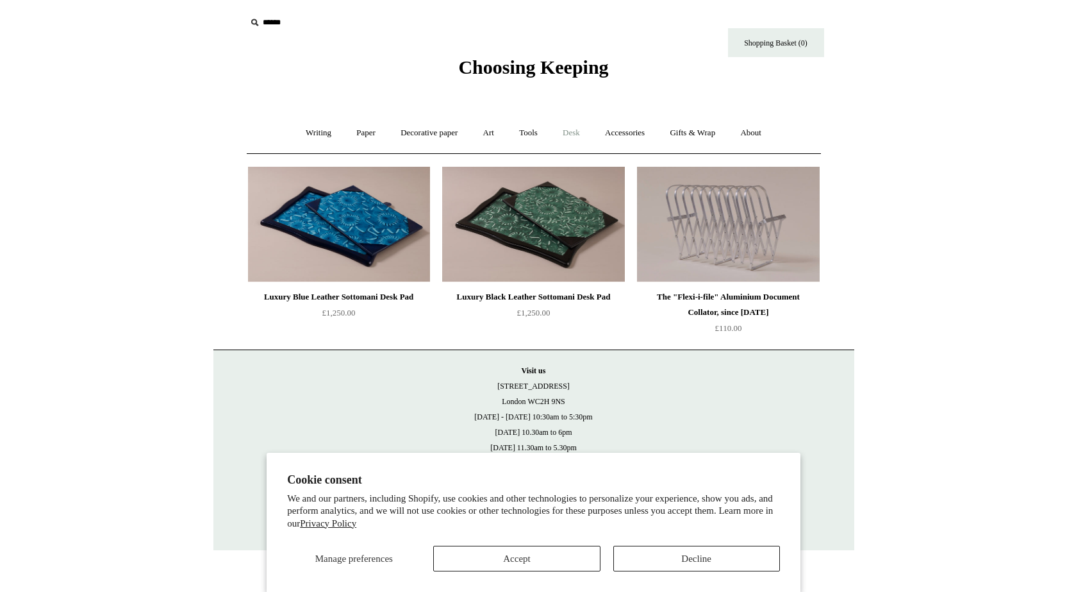
click at [575, 138] on link "Desk +" at bounding box center [571, 133] width 40 height 34
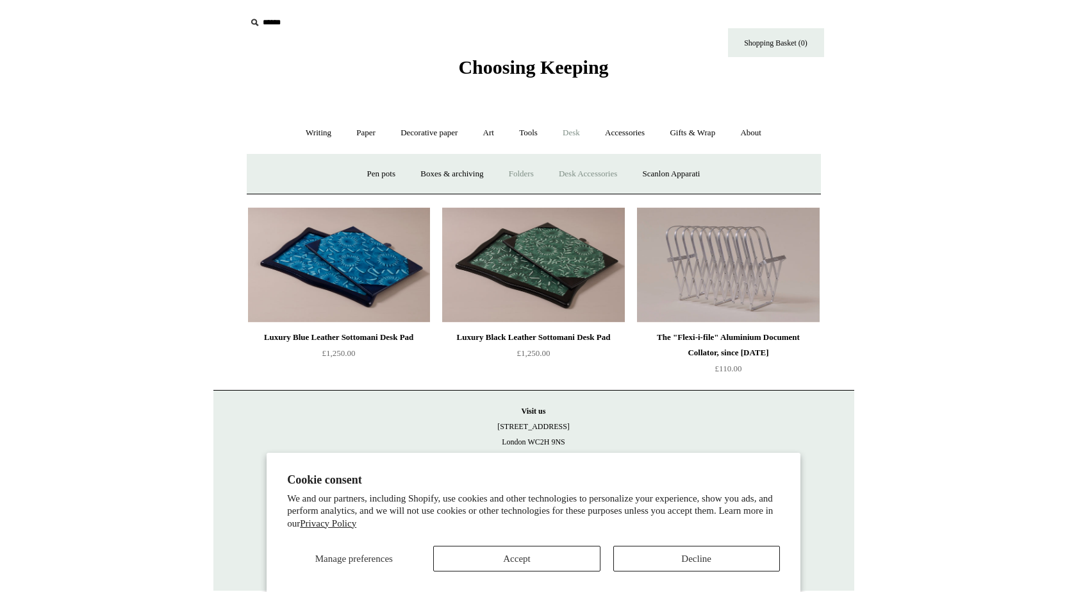
drag, startPoint x: 522, startPoint y: 178, endPoint x: 527, endPoint y: 168, distance: 10.6
click at [523, 178] on link "Folders" at bounding box center [521, 174] width 48 height 34
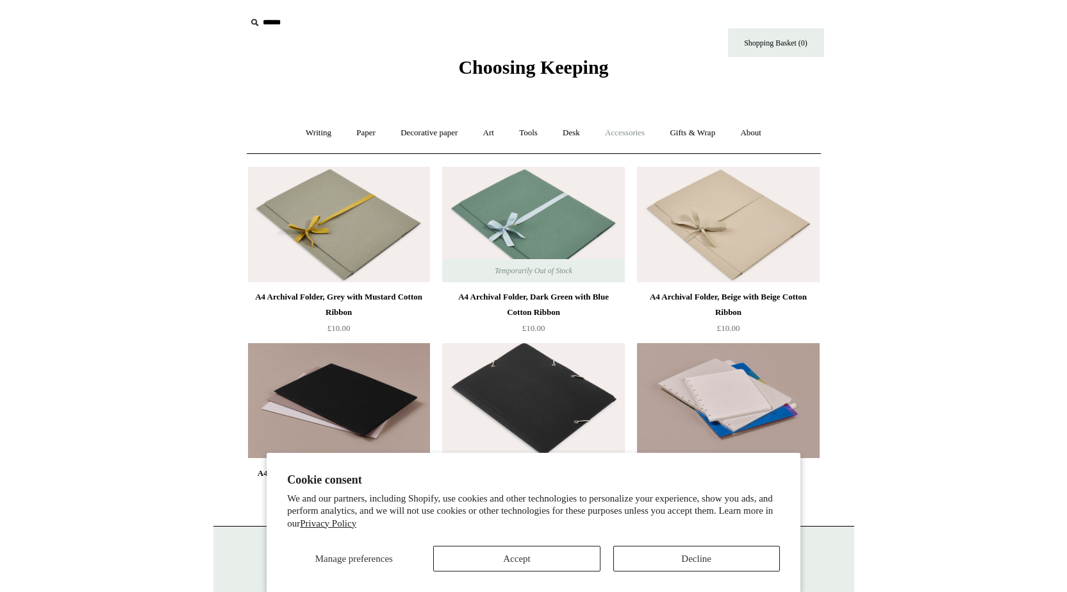
click at [635, 140] on link "Accessories +" at bounding box center [624, 133] width 63 height 34
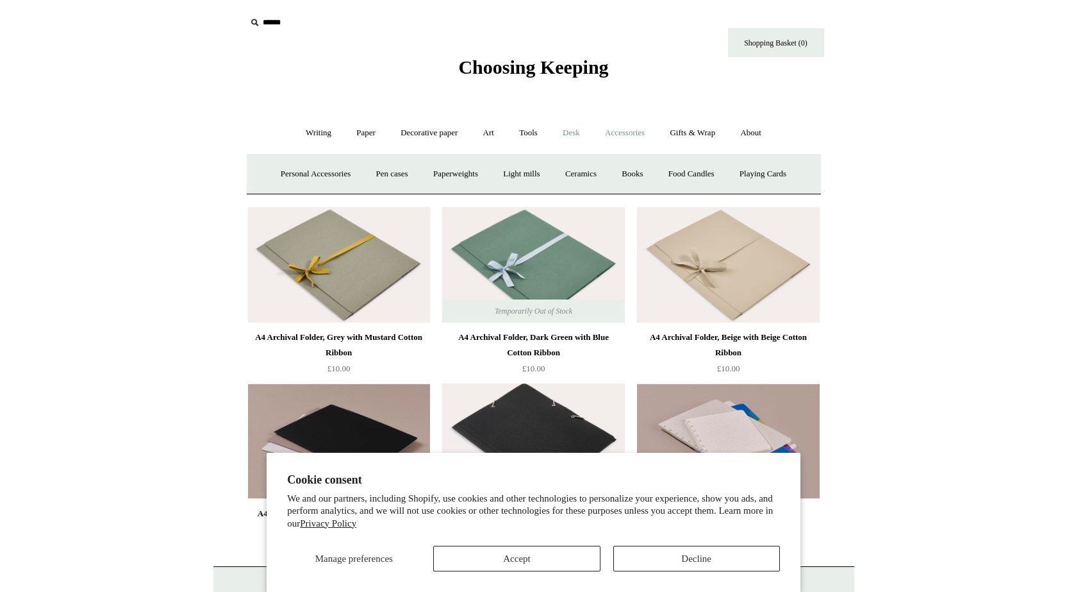
click at [570, 134] on link "Desk +" at bounding box center [571, 133] width 40 height 34
click at [691, 175] on link "Scanlon Apparati" at bounding box center [671, 174] width 81 height 34
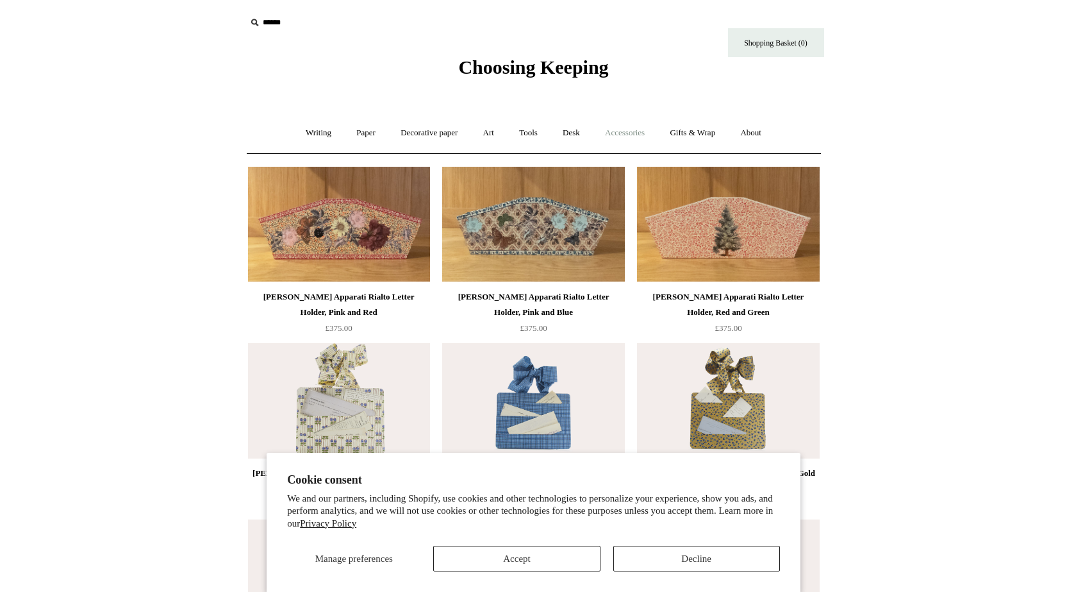
click at [636, 132] on link "Accessories +" at bounding box center [624, 133] width 63 height 34
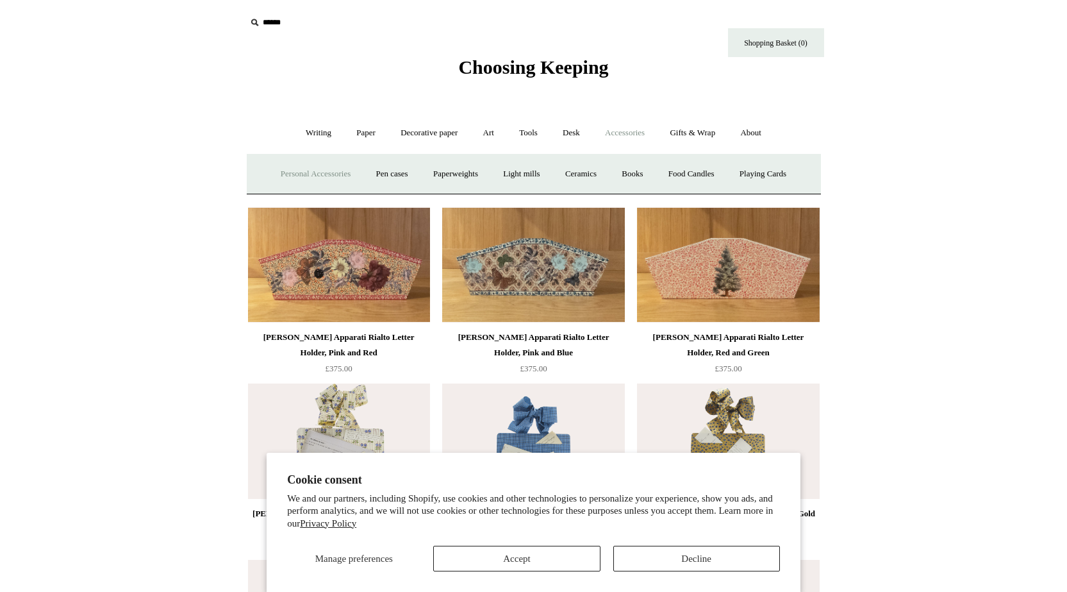
click at [288, 170] on link "Personal Accessories +" at bounding box center [315, 174] width 93 height 34
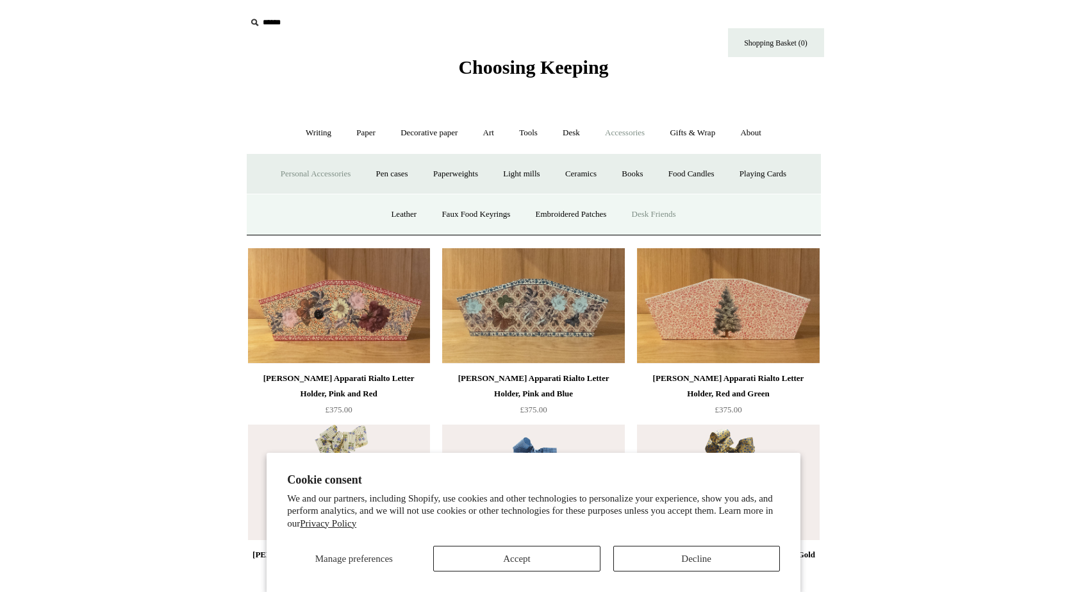
click at [652, 214] on link "Desk Friends" at bounding box center [653, 214] width 67 height 34
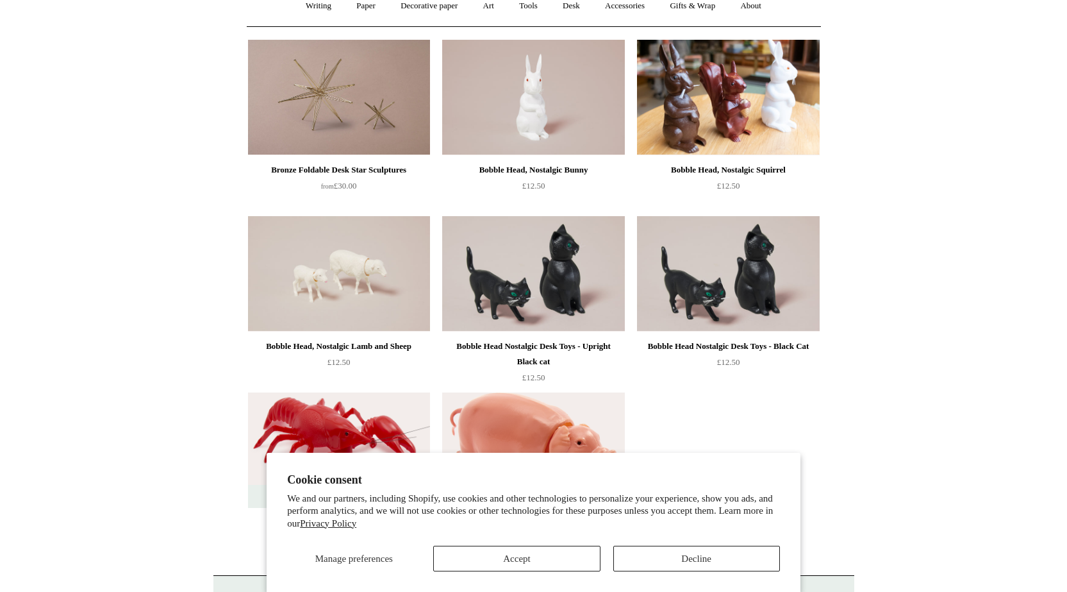
scroll to position [128, 0]
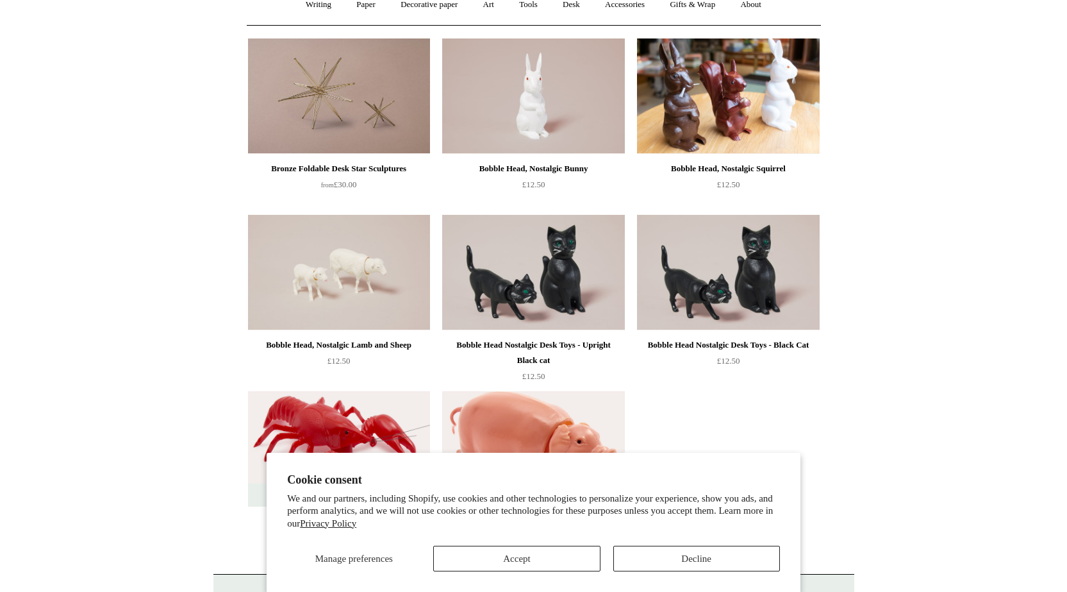
click at [729, 293] on img at bounding box center [728, 272] width 182 height 115
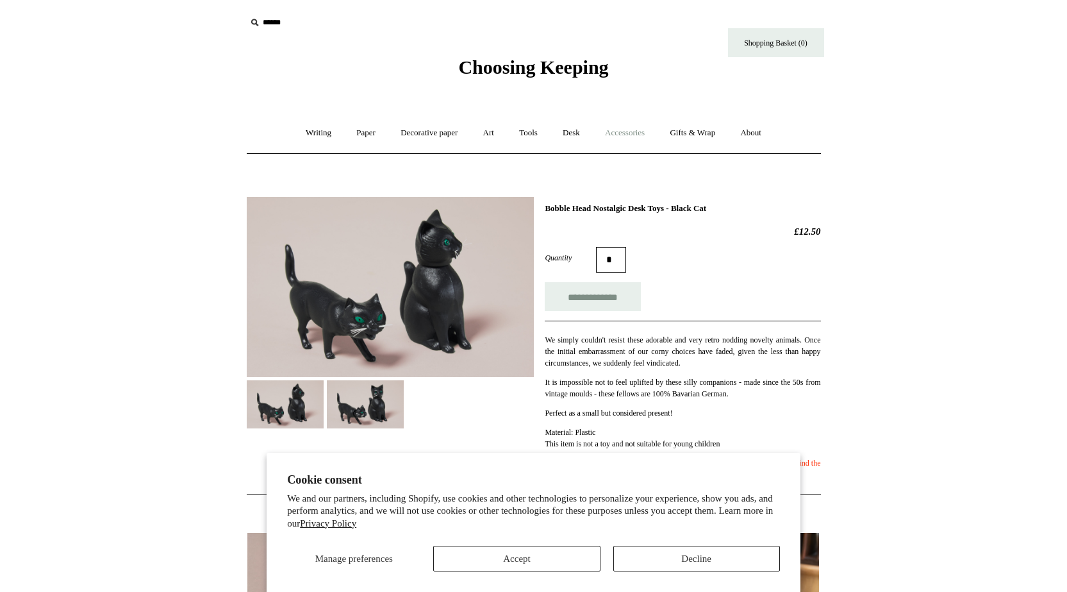
click at [621, 133] on link "Accessories +" at bounding box center [624, 133] width 63 height 34
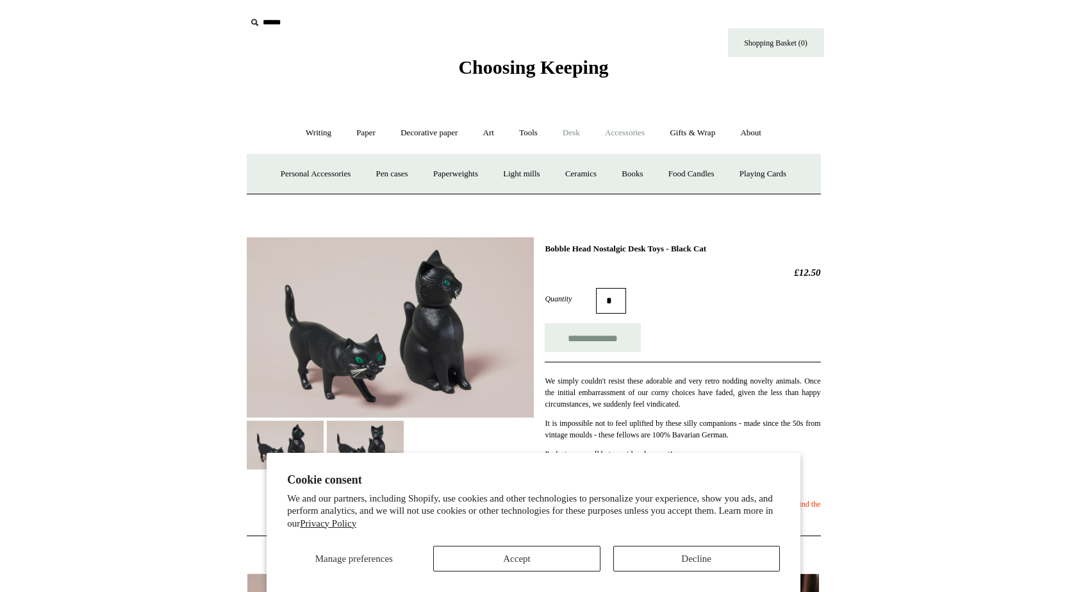
click at [574, 138] on link "Desk +" at bounding box center [571, 133] width 40 height 34
click at [632, 135] on link "Accessories +" at bounding box center [624, 133] width 63 height 34
click at [311, 182] on link "Personal Accessories +" at bounding box center [315, 174] width 93 height 34
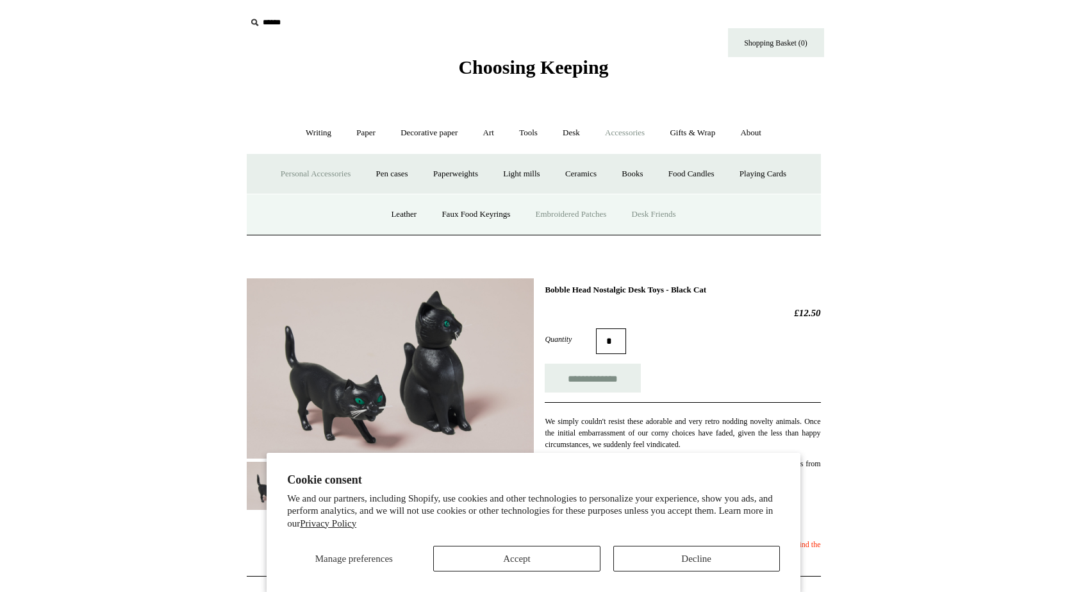
click at [556, 206] on link "Embroidered Patches" at bounding box center [571, 214] width 94 height 34
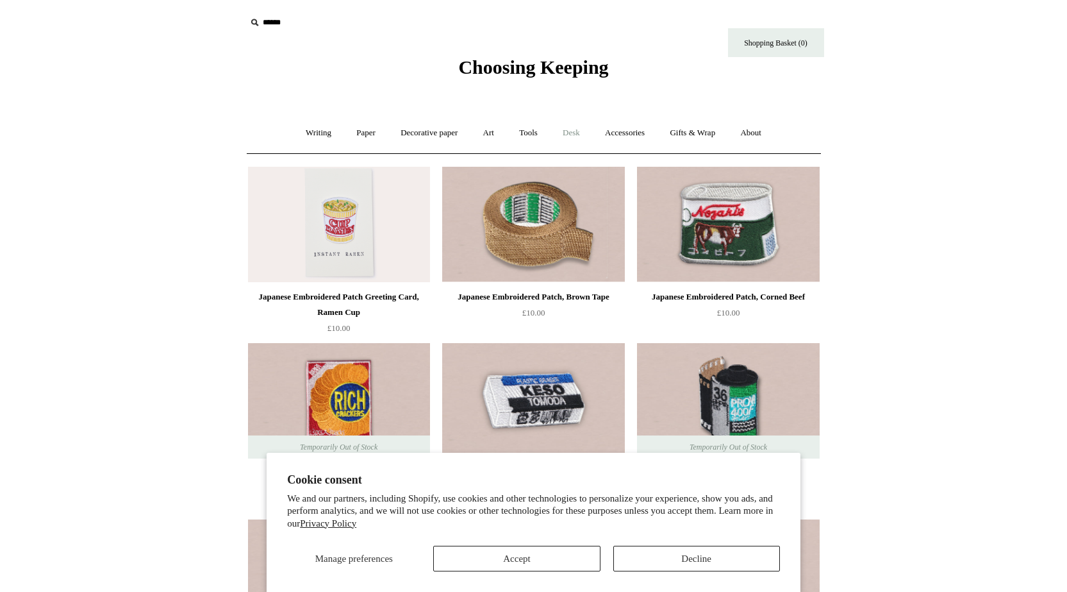
click at [570, 129] on link "Desk +" at bounding box center [571, 133] width 40 height 34
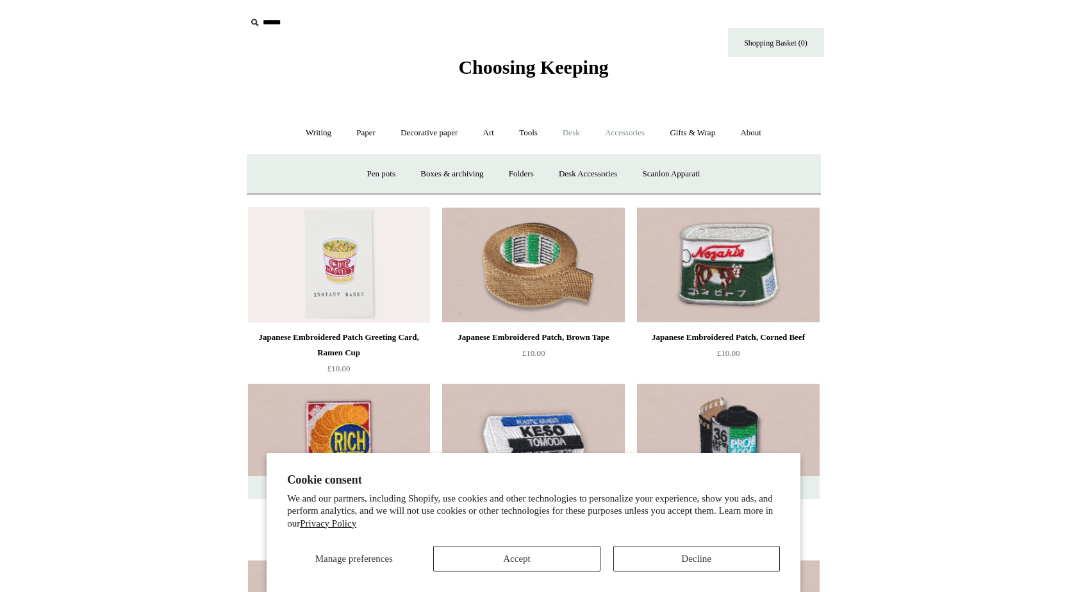
click at [635, 129] on link "Accessories +" at bounding box center [624, 133] width 63 height 34
click at [309, 175] on link "Personal Accessories +" at bounding box center [315, 174] width 93 height 34
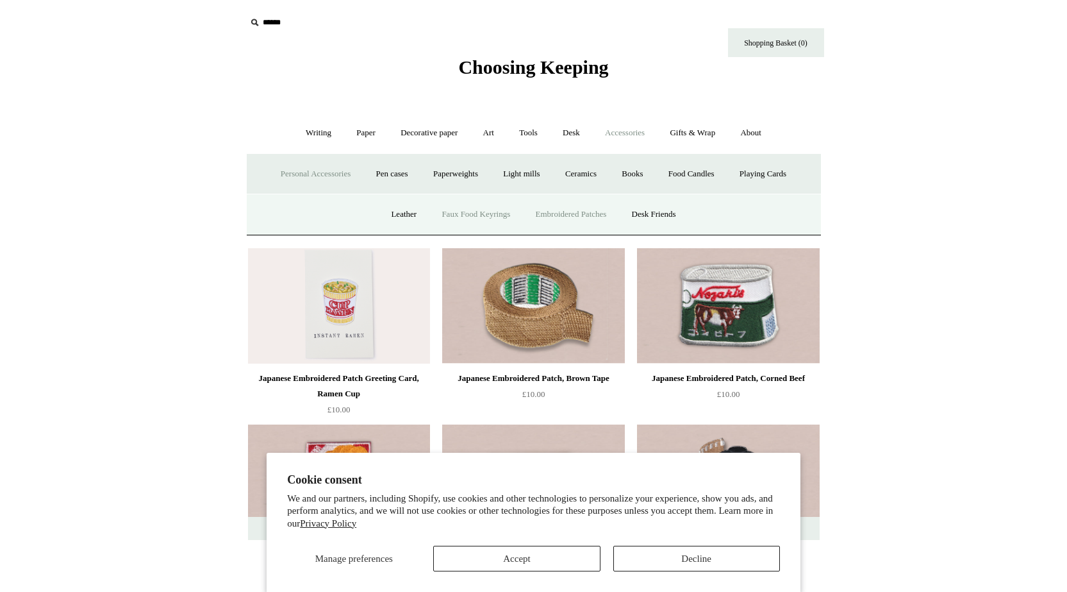
click at [467, 213] on link "Faux Food Keyrings" at bounding box center [476, 214] width 92 height 34
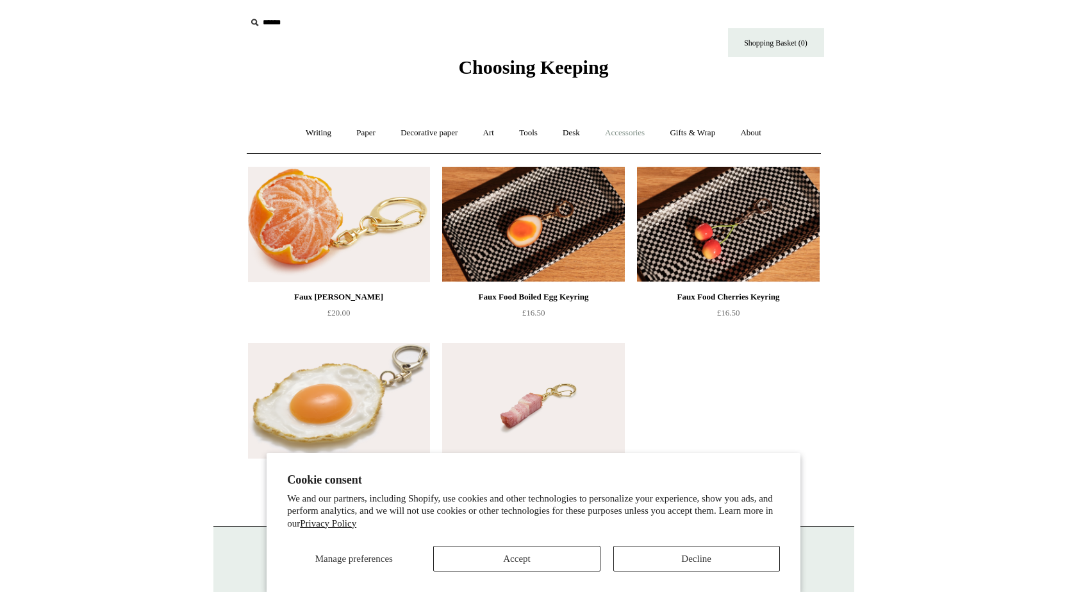
click at [629, 142] on link "Accessories +" at bounding box center [624, 133] width 63 height 34
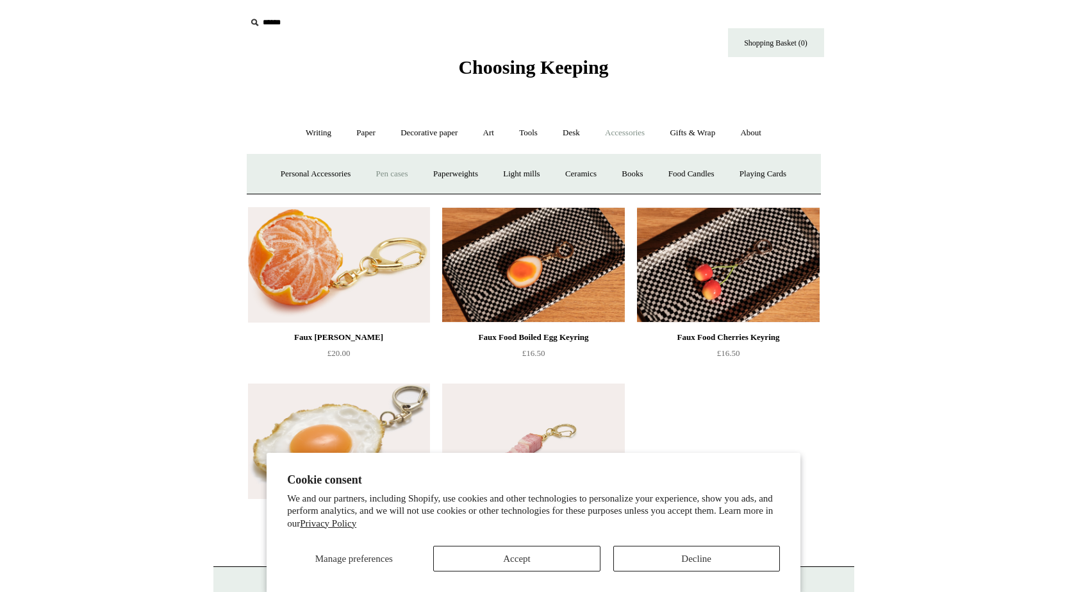
click at [385, 165] on link "Pen cases" at bounding box center [391, 174] width 55 height 34
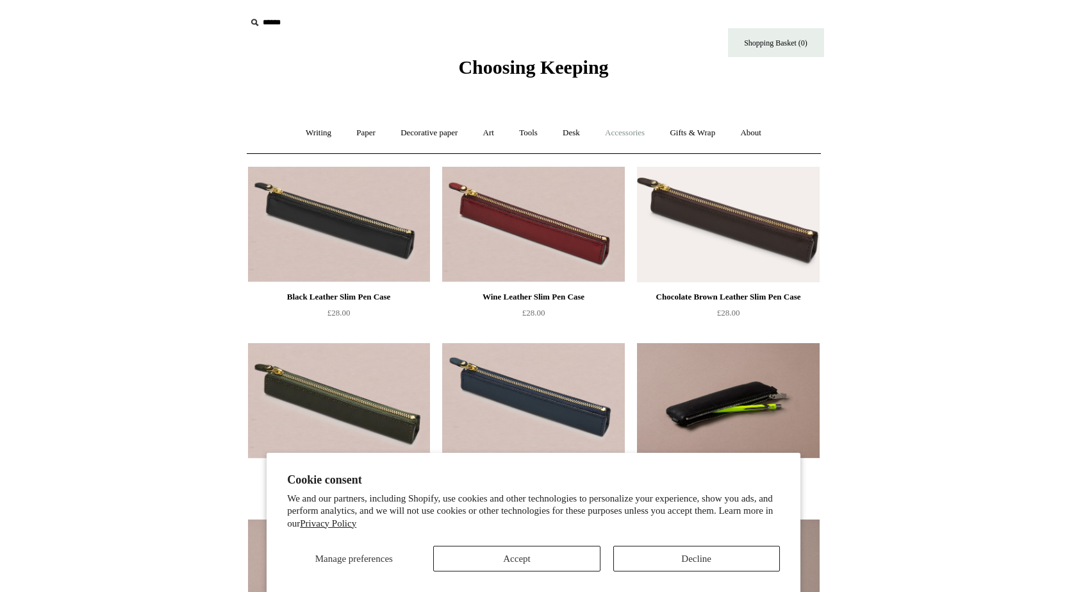
click at [656, 129] on link "Accessories +" at bounding box center [624, 133] width 63 height 34
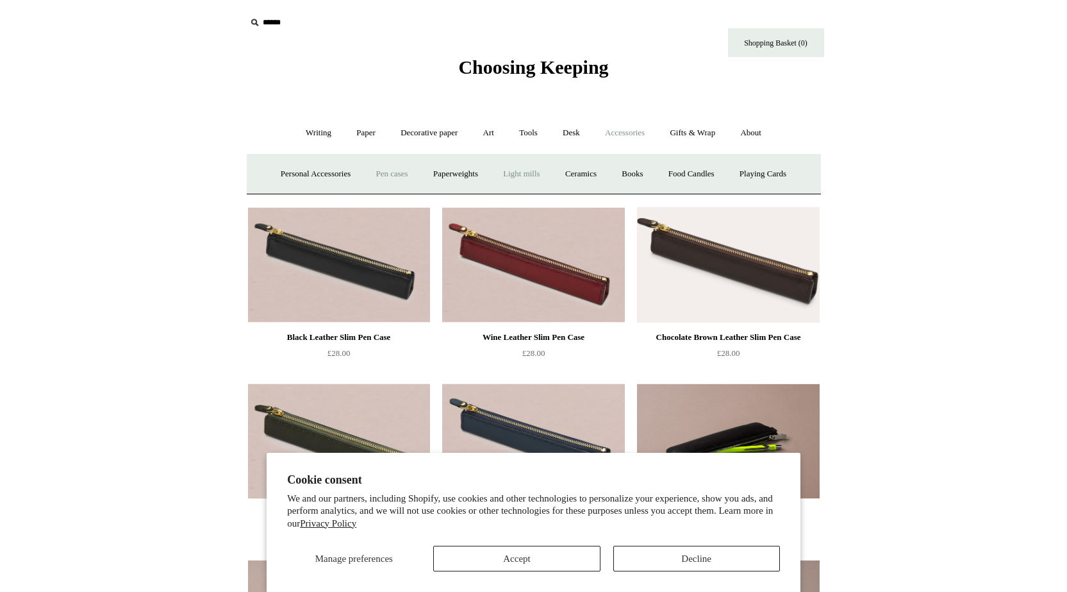
drag, startPoint x: 459, startPoint y: 177, endPoint x: 497, endPoint y: 170, distance: 38.5
click at [458, 175] on link "Paperweights +" at bounding box center [456, 174] width 68 height 34
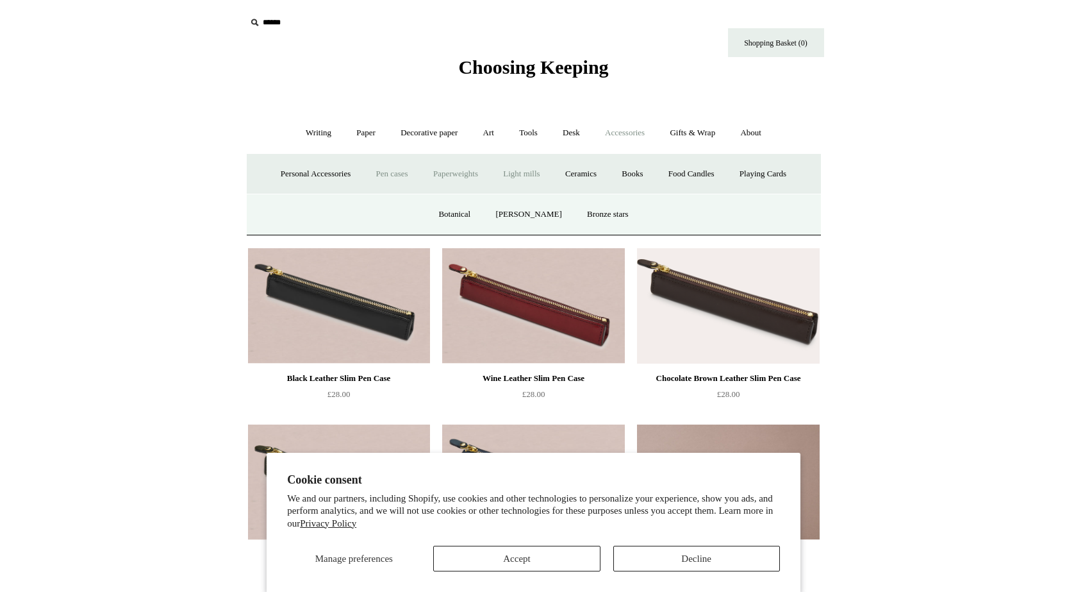
click at [502, 181] on link "Light mills" at bounding box center [522, 174] width 60 height 34
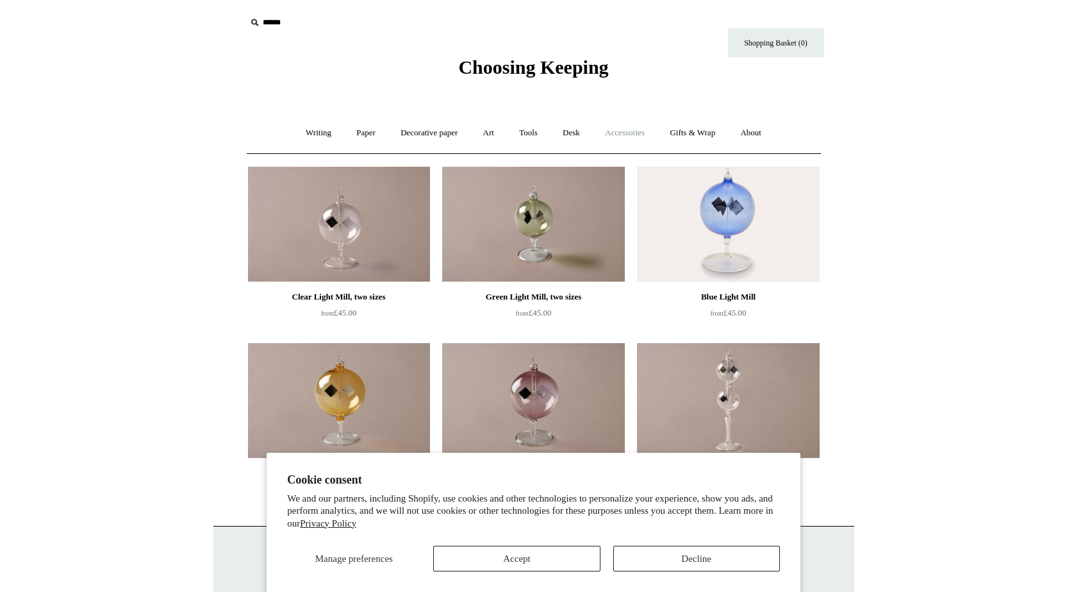
click at [640, 143] on link "Accessories +" at bounding box center [624, 133] width 63 height 34
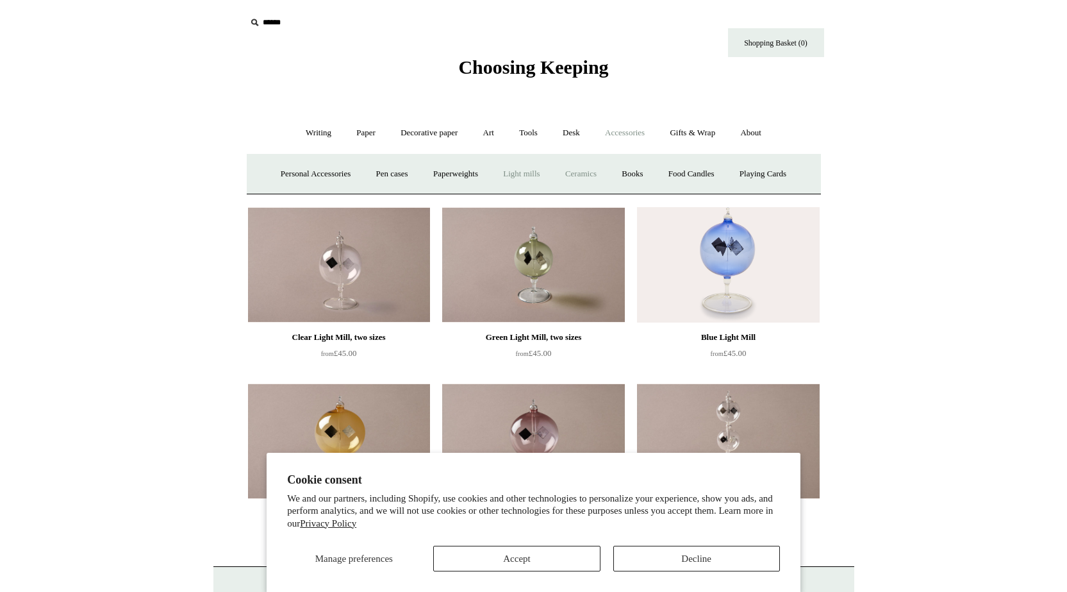
click at [576, 169] on link "Ceramics +" at bounding box center [581, 174] width 54 height 34
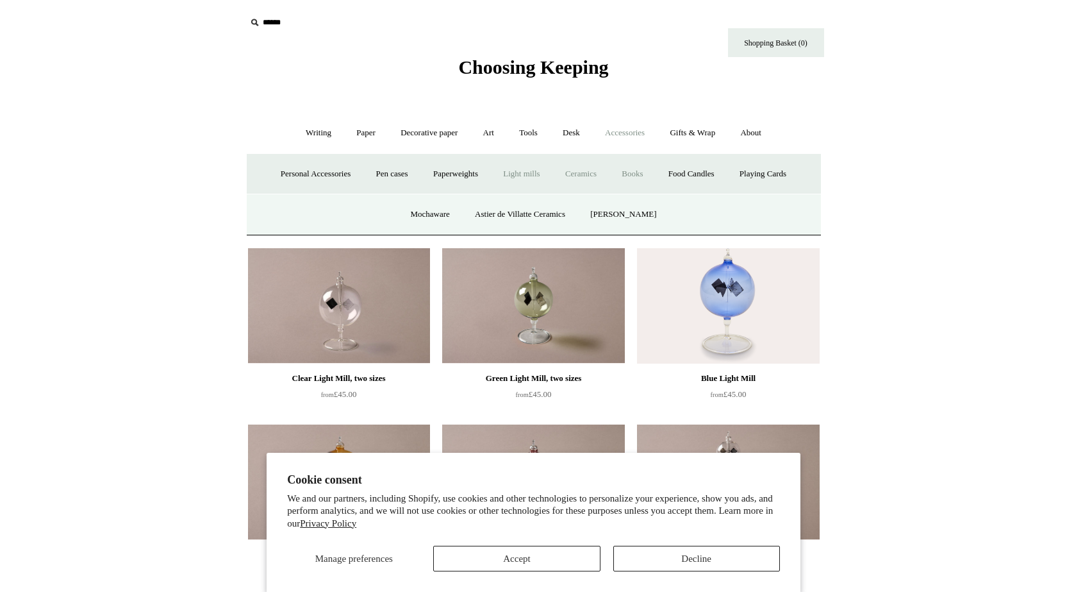
click at [641, 183] on link "Books" at bounding box center [632, 174] width 44 height 34
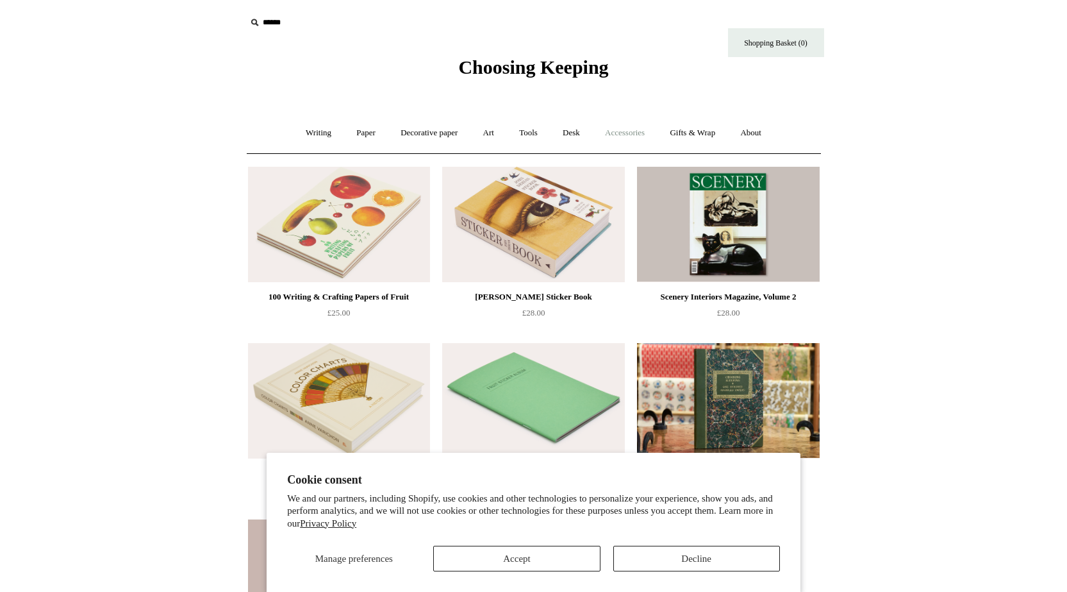
click at [633, 135] on link "Accessories +" at bounding box center [624, 133] width 63 height 34
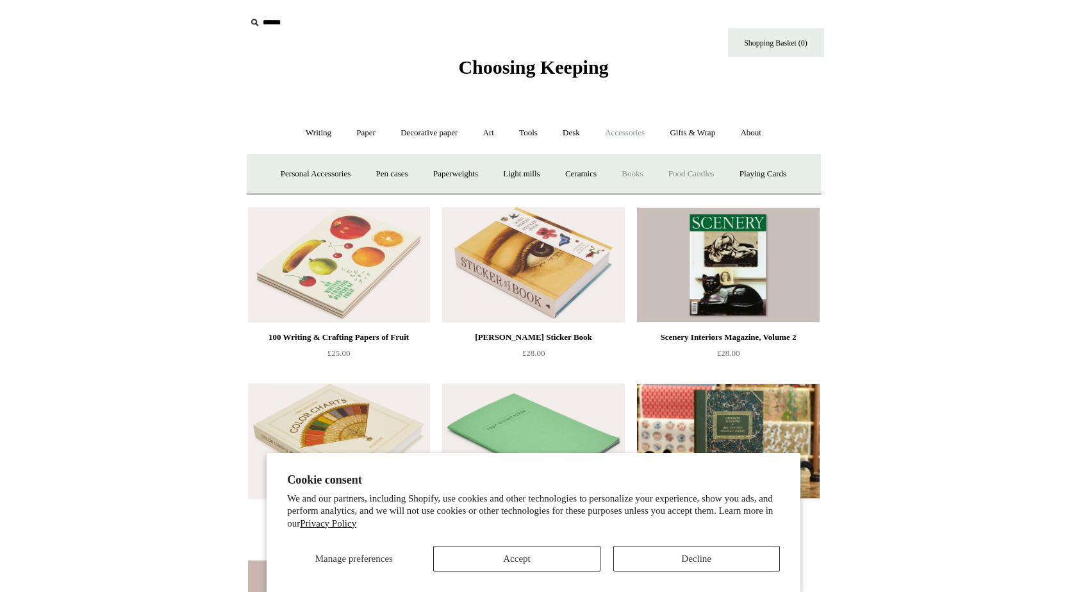
click at [717, 181] on link "Food Candles" at bounding box center [691, 174] width 69 height 34
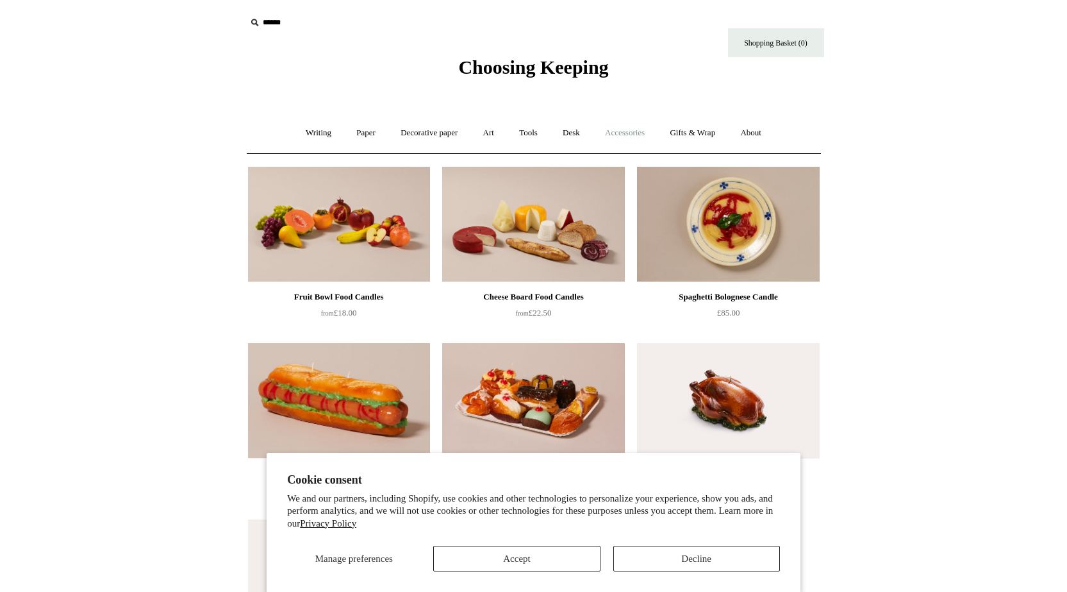
click at [633, 131] on link "Accessories +" at bounding box center [624, 133] width 63 height 34
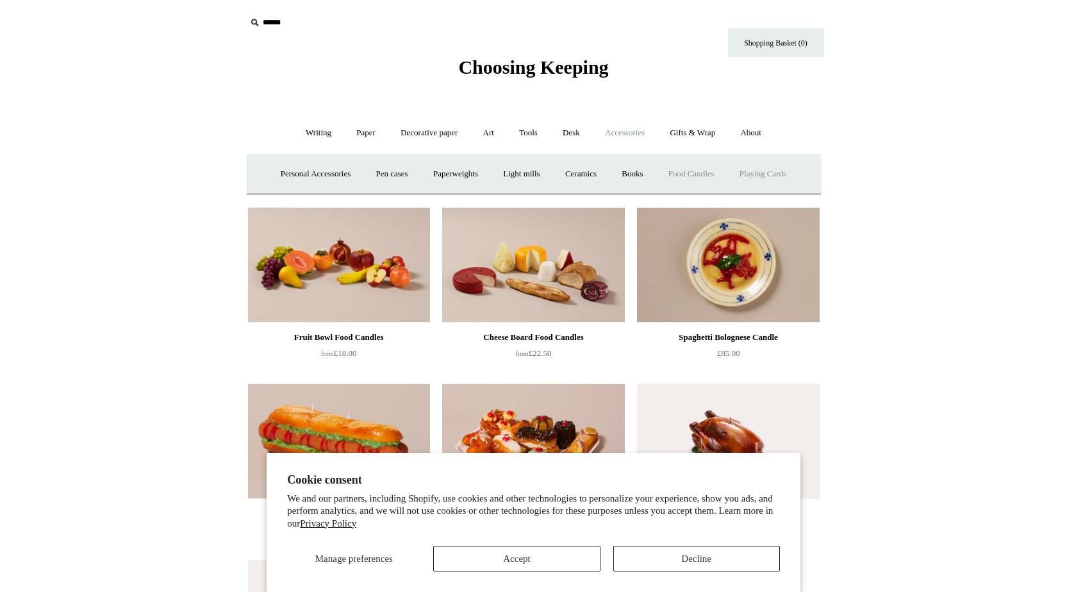
click at [777, 174] on link "Playing Cards" at bounding box center [763, 174] width 70 height 34
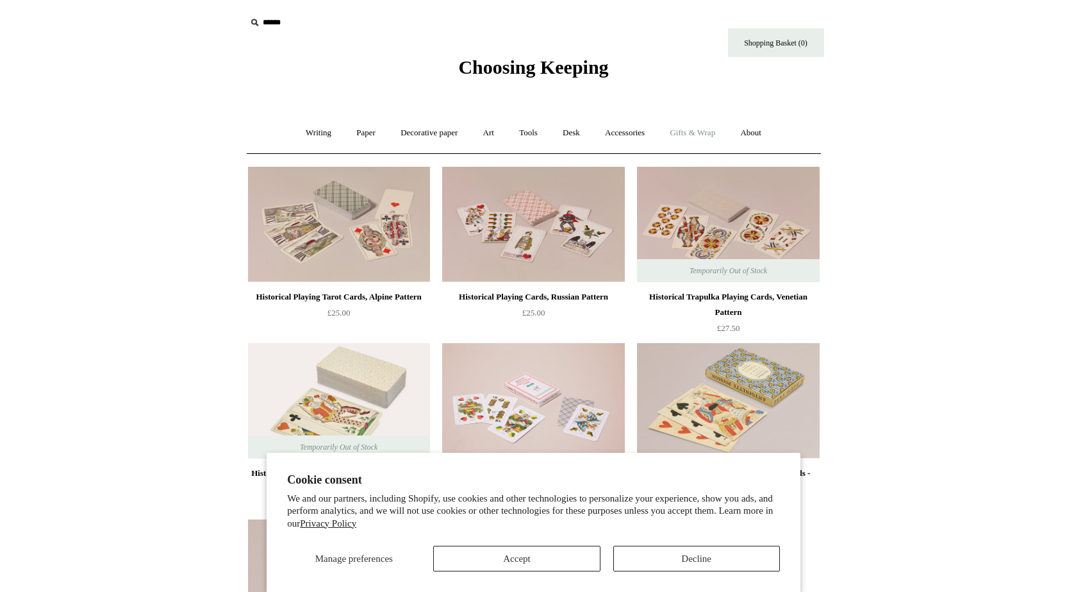
click at [702, 140] on link "Gifts & Wrap +" at bounding box center [692, 133] width 69 height 34
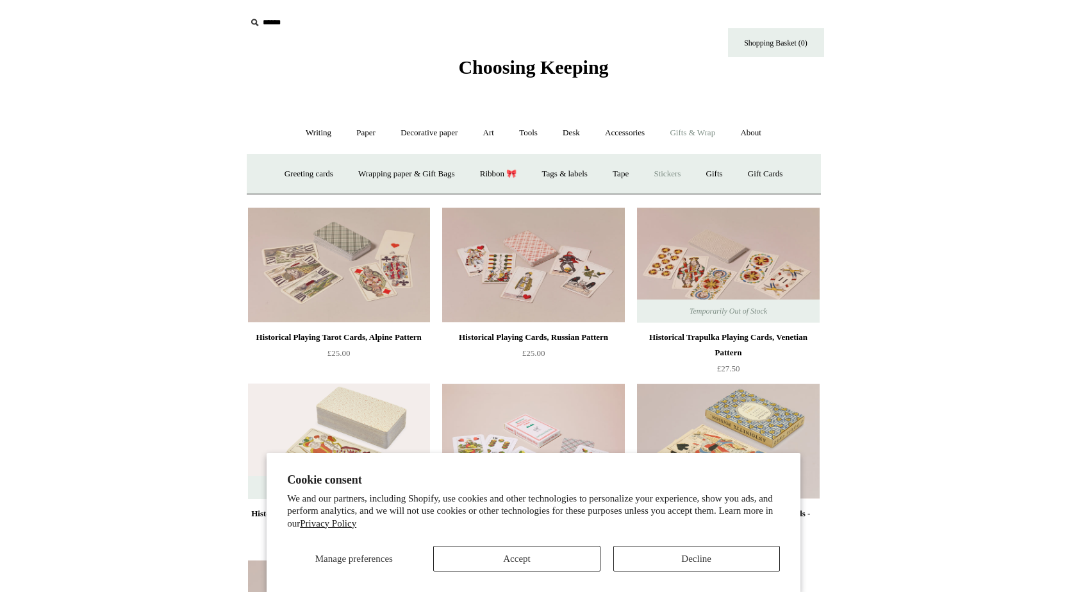
click at [669, 171] on link "Stickers" at bounding box center [667, 174] width 50 height 34
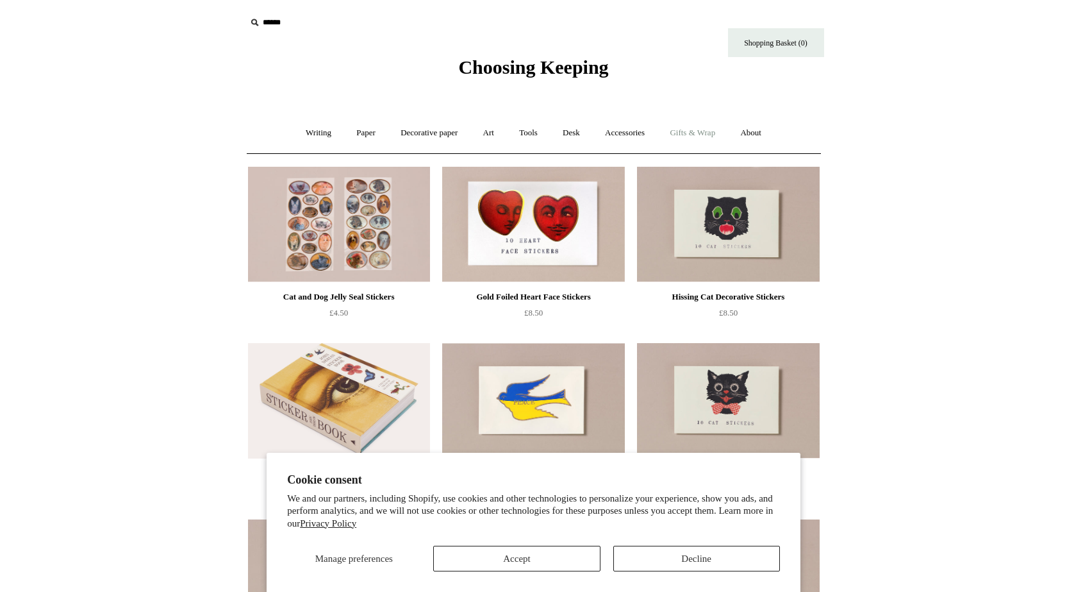
click at [711, 132] on link "Gifts & Wrap +" at bounding box center [692, 133] width 69 height 34
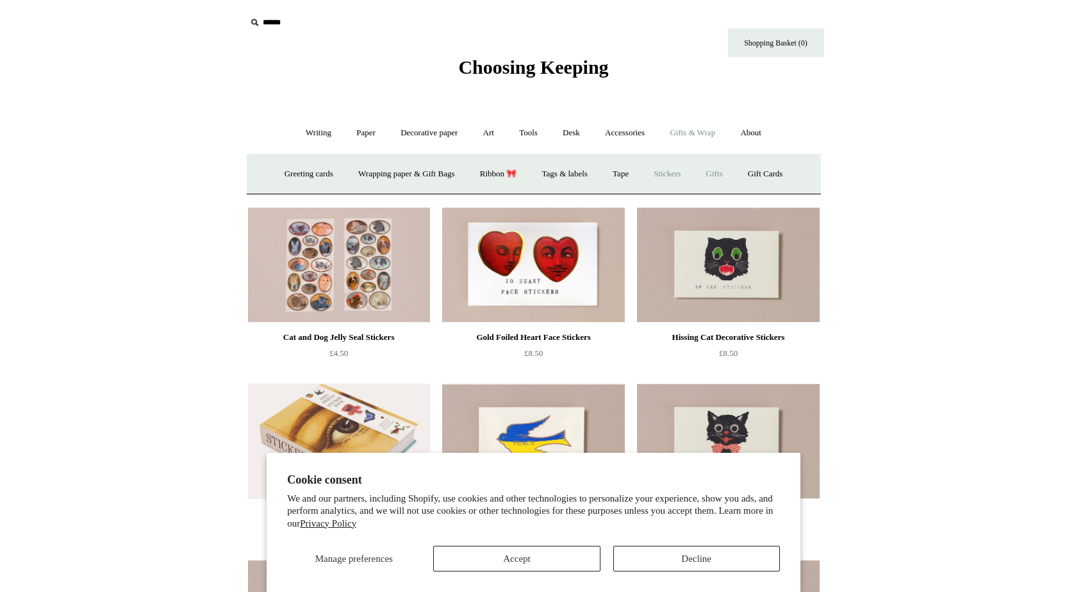
click at [729, 172] on link "Gifts +" at bounding box center [715, 174] width 40 height 34
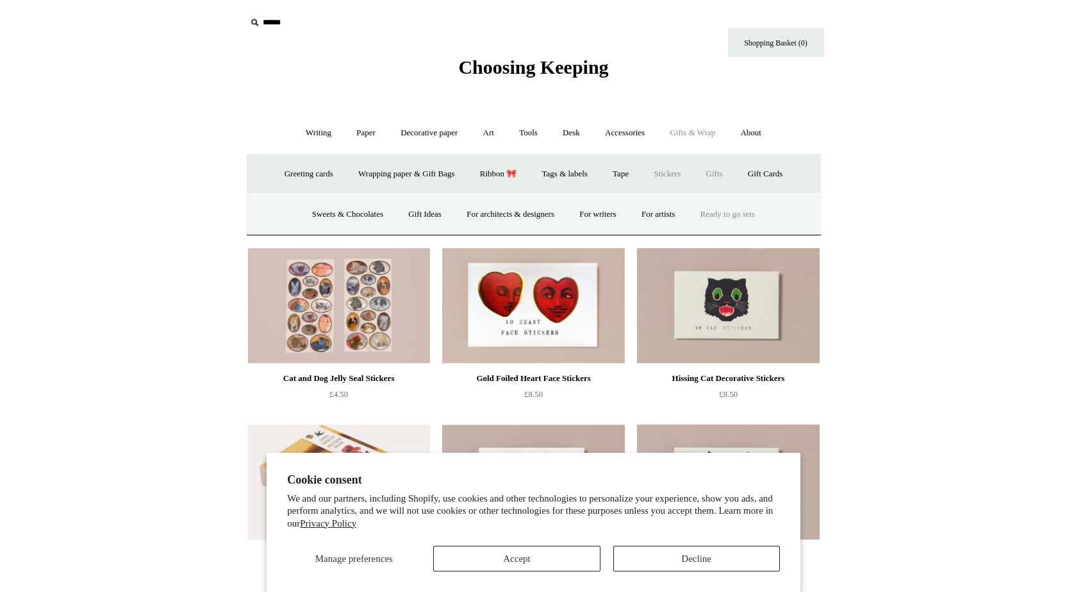
click at [735, 217] on link "Ready to go sets" at bounding box center [728, 214] width 78 height 34
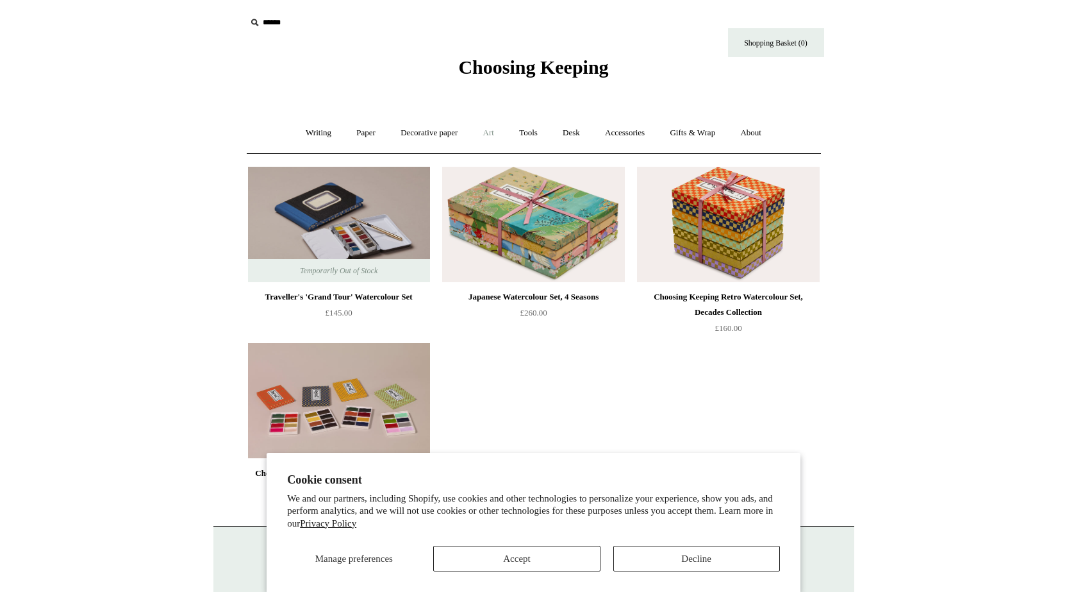
click at [487, 129] on link "Art +" at bounding box center [489, 133] width 34 height 34
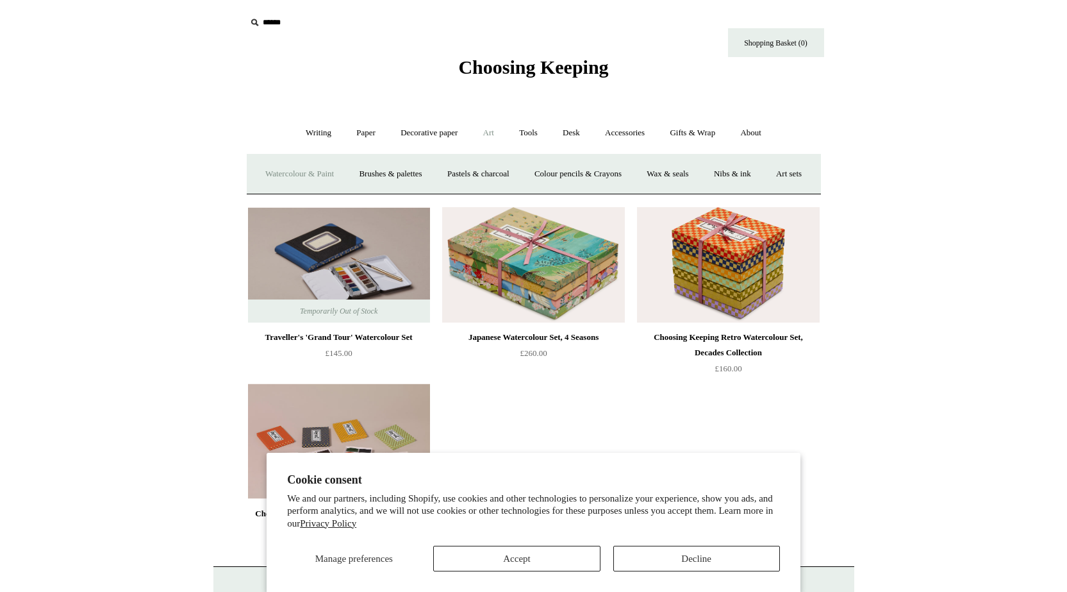
click at [335, 176] on link "Watercolour & Paint" at bounding box center [300, 174] width 92 height 34
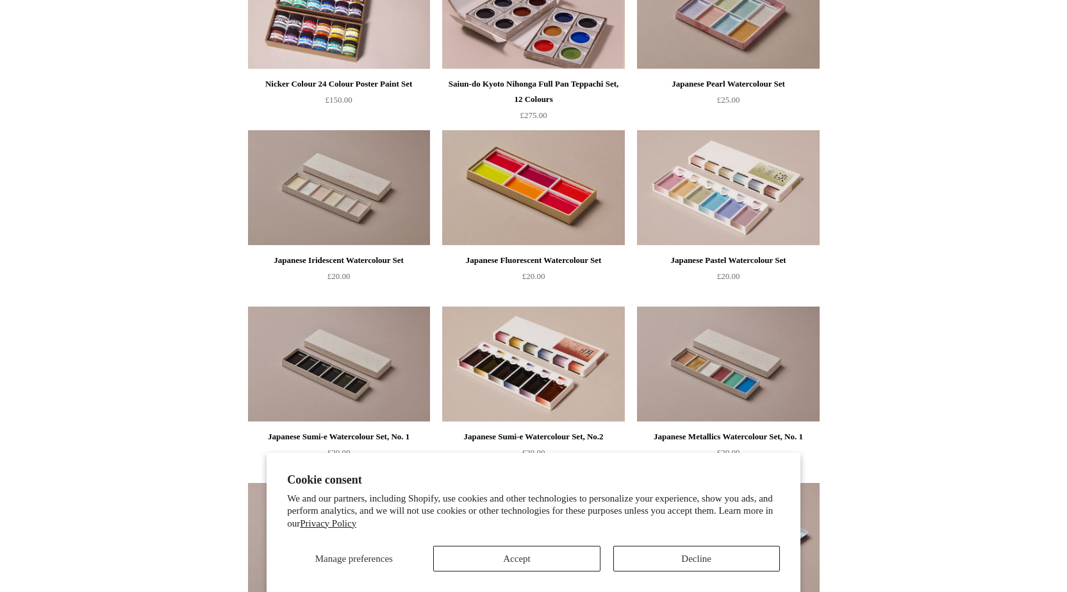
scroll to position [1795, 0]
